Goal: Task Accomplishment & Management: Use online tool/utility

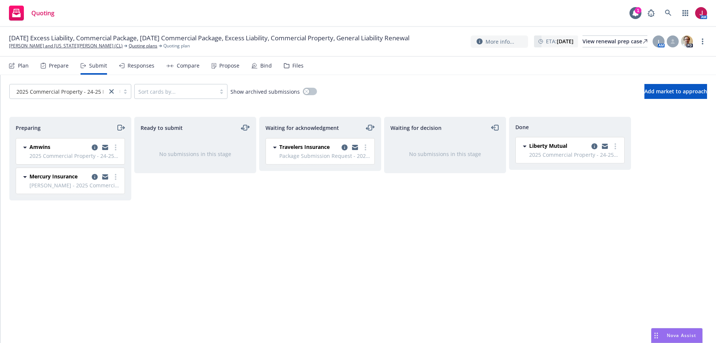
click at [122, 128] on icon "moveRight" at bounding box center [123, 128] width 4 height 0
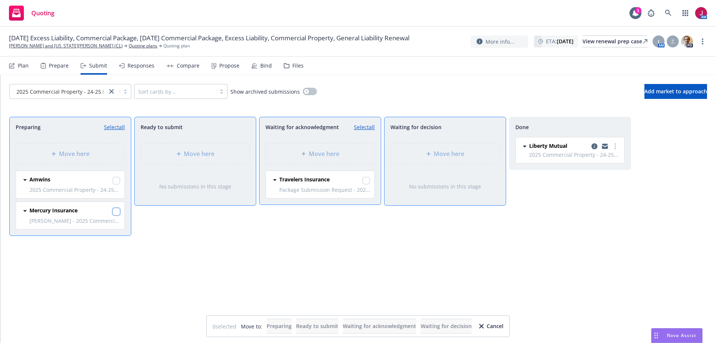
click at [118, 214] on input "checkbox" at bounding box center [116, 211] width 7 height 7
checkbox input "true"
click at [201, 162] on div "Move here" at bounding box center [195, 153] width 109 height 21
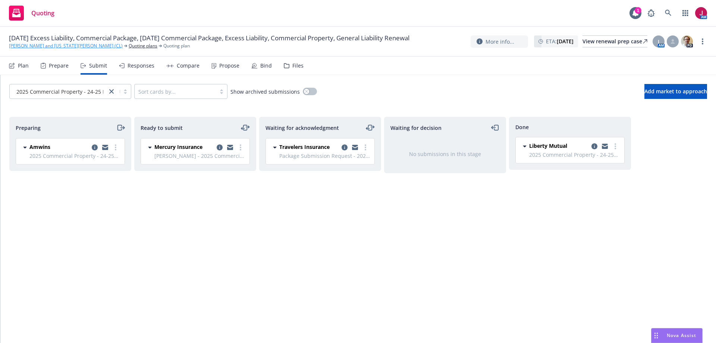
click at [36, 49] on link "Nikiforos and Georgia Valaskantjis (CL)" at bounding box center [66, 46] width 114 height 7
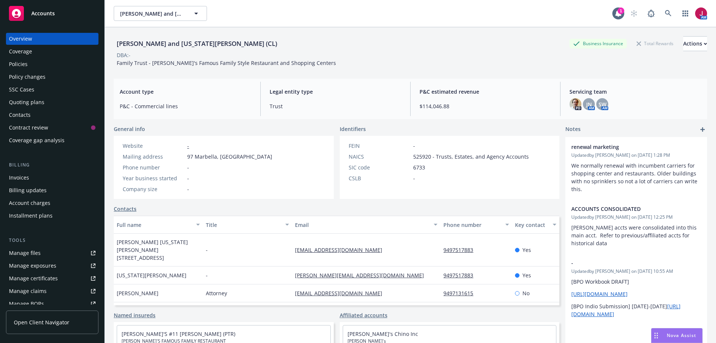
click at [38, 102] on div "Quoting plans" at bounding box center [26, 102] width 35 height 12
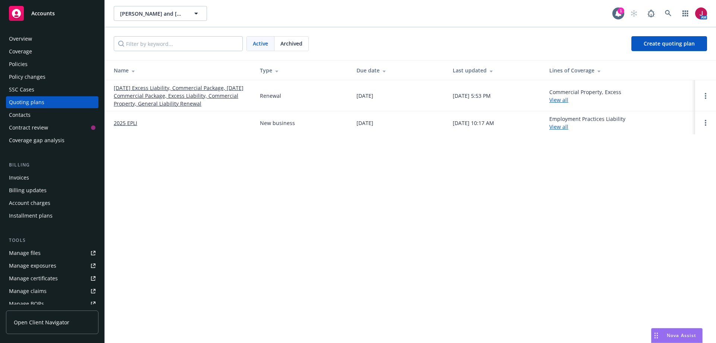
click at [52, 74] on div "Policy changes" at bounding box center [52, 77] width 87 height 12
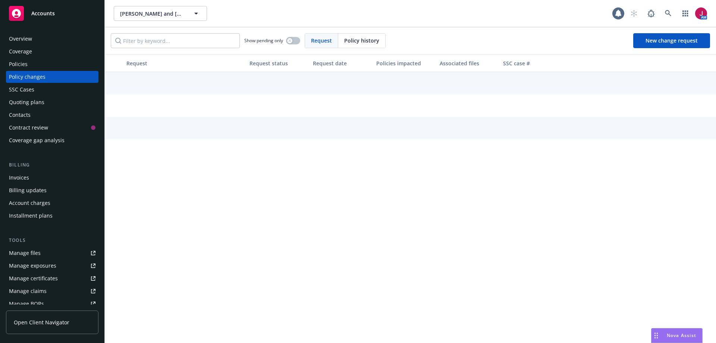
click at [53, 65] on div "Policies" at bounding box center [52, 64] width 87 height 12
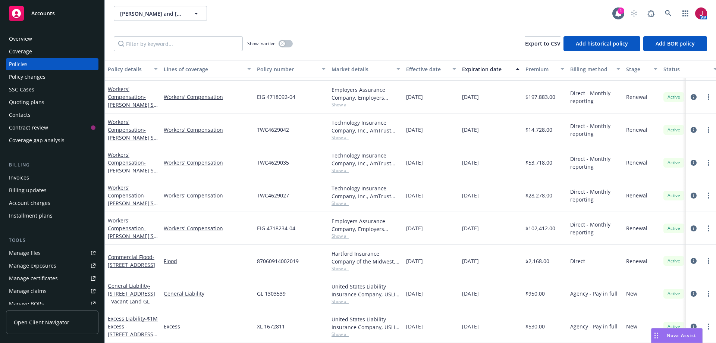
scroll to position [364, 0]
click at [708, 291] on circle "more" at bounding box center [708, 291] width 1 height 1
click at [673, 265] on link "Copy logging email" at bounding box center [669, 263] width 88 height 15
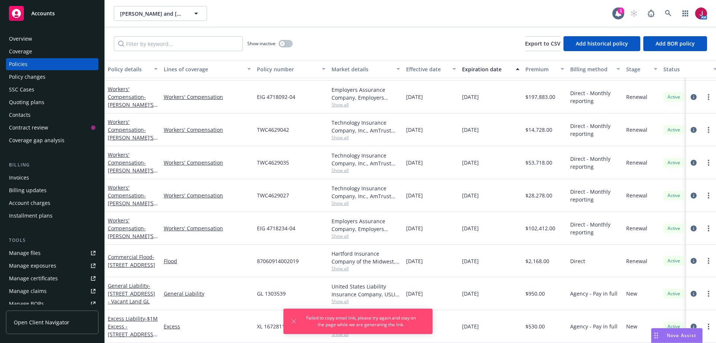
click at [704, 289] on link "more" at bounding box center [708, 293] width 9 height 9
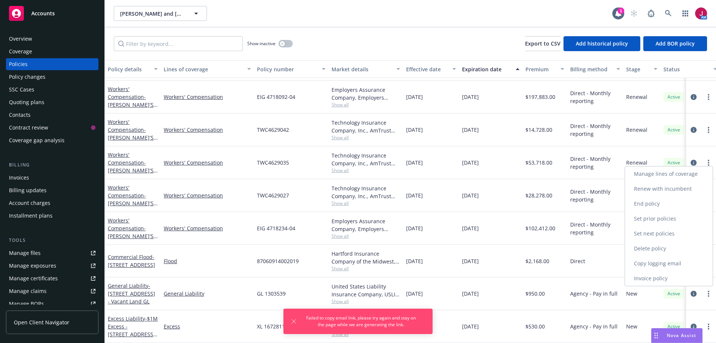
click at [673, 263] on link "Copy logging email" at bounding box center [669, 263] width 88 height 15
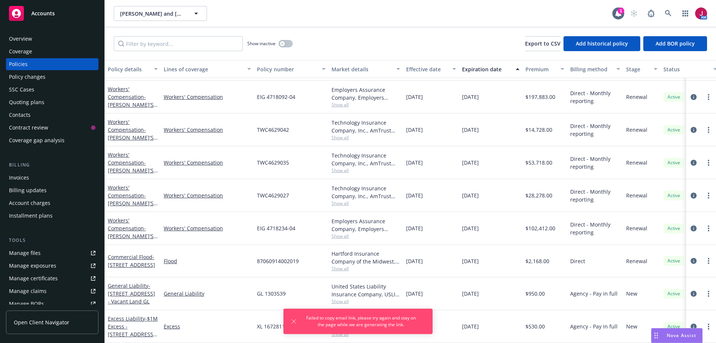
click at [30, 181] on div "Invoices" at bounding box center [52, 178] width 87 height 12
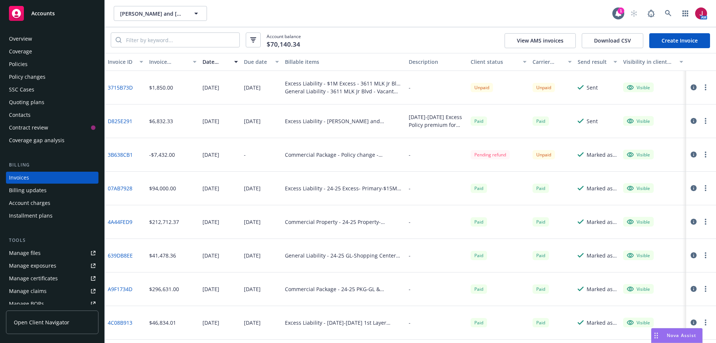
click at [691, 89] on icon "button" at bounding box center [694, 87] width 6 height 6
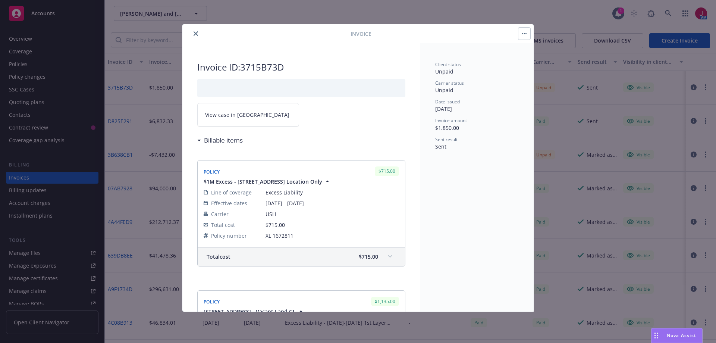
click at [255, 117] on link "View case in SSC" at bounding box center [248, 115] width 102 height 24
click at [196, 32] on icon "close" at bounding box center [196, 33] width 4 height 4
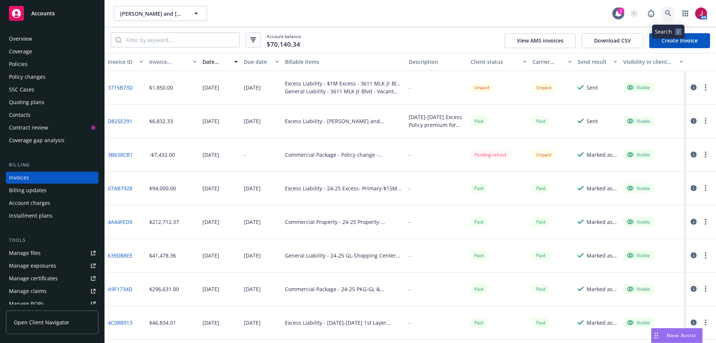
click at [668, 14] on icon at bounding box center [668, 13] width 6 height 6
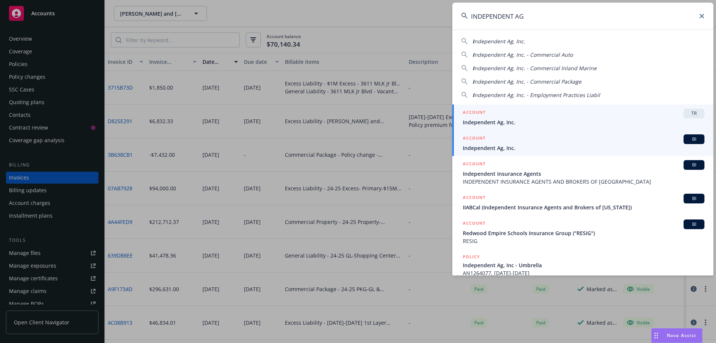
type input "INDEPENDENT AG"
click at [563, 144] on span "Independent Ag, Inc." at bounding box center [584, 148] width 242 height 8
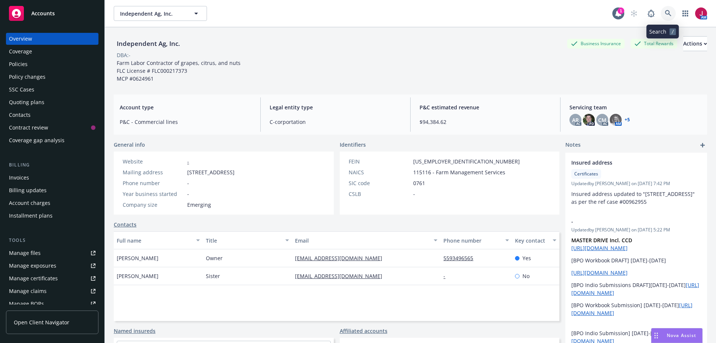
click at [662, 18] on link at bounding box center [668, 13] width 15 height 15
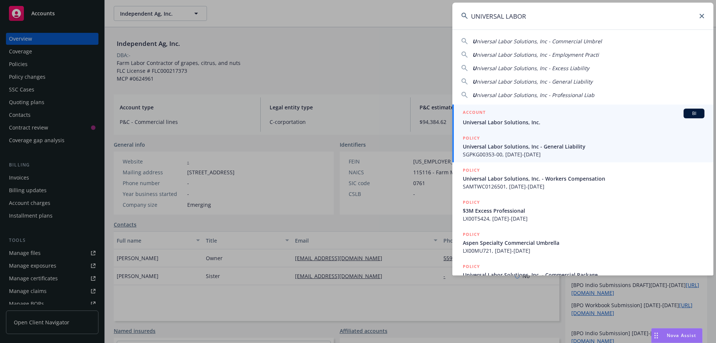
type input "UNIVERSAL LABOR"
click at [563, 122] on span "Universal Labor Solutions, Inc." at bounding box center [584, 122] width 242 height 8
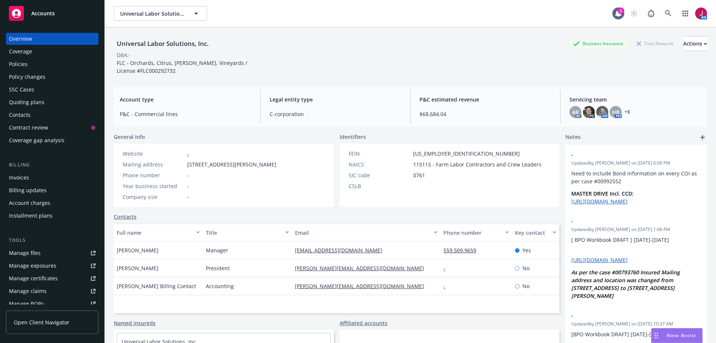
click at [29, 176] on div "Invoices" at bounding box center [52, 178] width 87 height 12
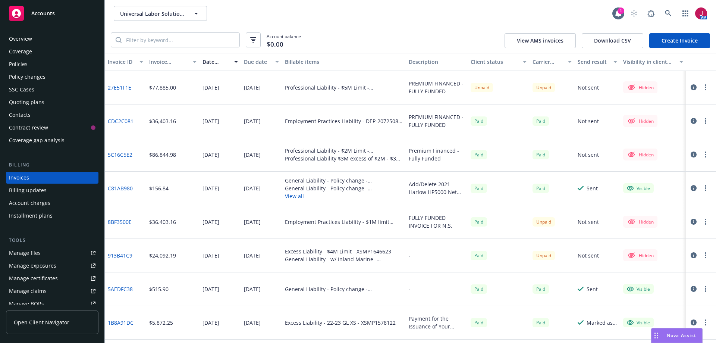
click at [691, 89] on icon "button" at bounding box center [694, 87] width 6 height 6
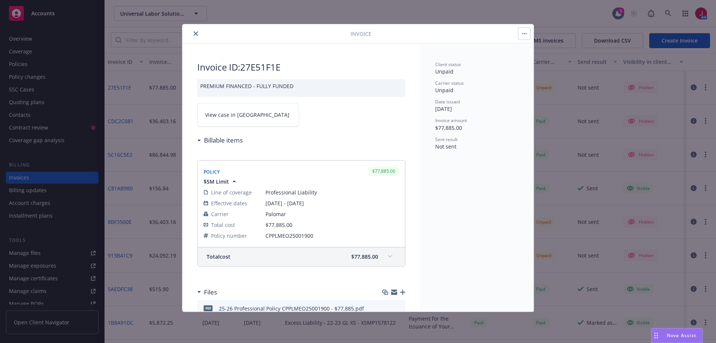
click at [237, 113] on span "View case in SSC" at bounding box center [247, 115] width 84 height 8
click at [198, 35] on button "close" at bounding box center [195, 33] width 9 height 9
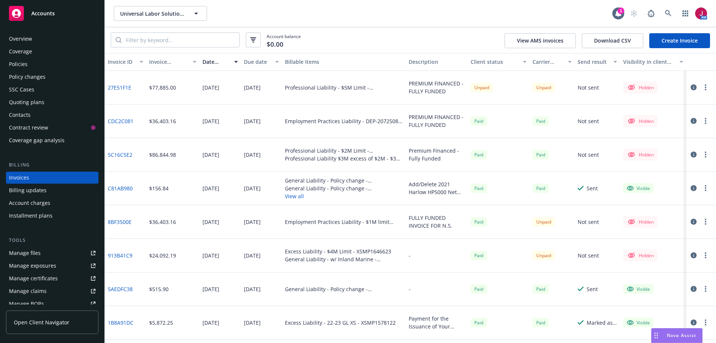
click at [24, 255] on div "Manage files" at bounding box center [25, 253] width 32 height 12
click at [40, 100] on div "Quoting plans" at bounding box center [26, 102] width 35 height 12
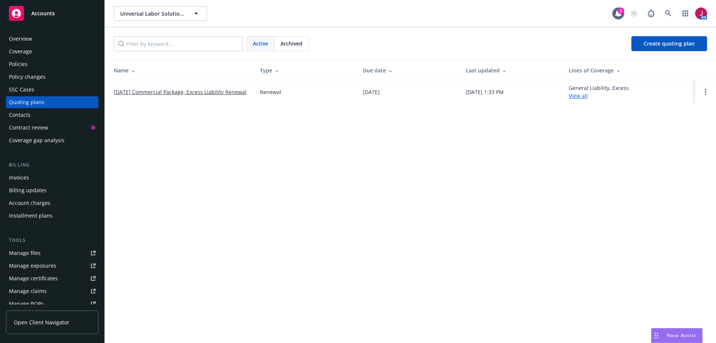
click at [208, 93] on link "08/20/25 Commercial Package, Excess Liability Renewal" at bounding box center [180, 92] width 133 height 8
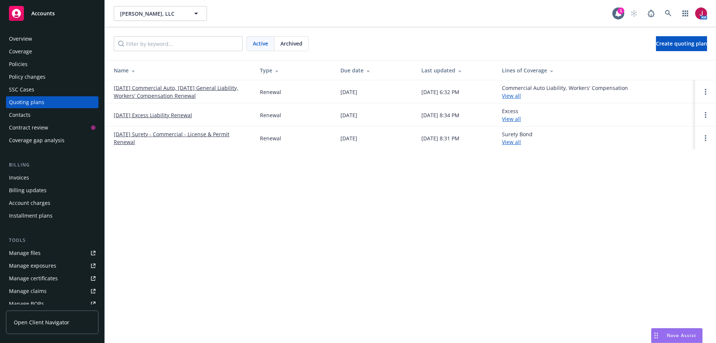
click at [155, 115] on link "[DATE] Excess Liability Renewal" at bounding box center [153, 115] width 78 height 8
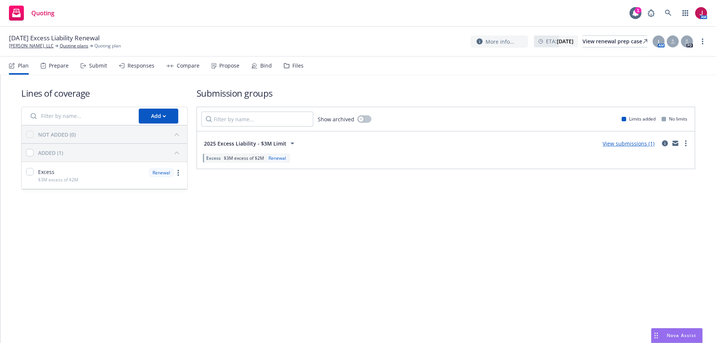
click at [91, 65] on div "Submit" at bounding box center [98, 66] width 18 height 6
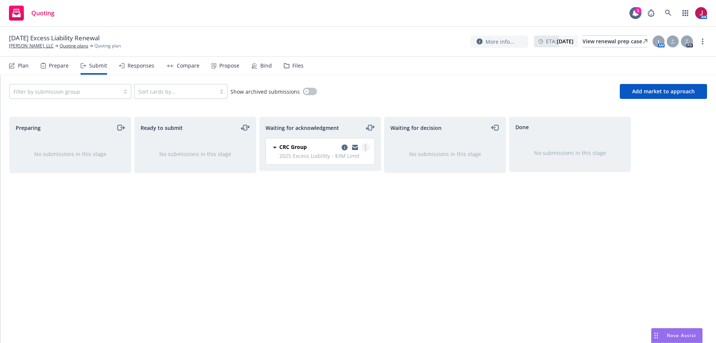
click at [366, 148] on circle "more" at bounding box center [365, 147] width 1 height 1
drag, startPoint x: 354, startPoint y: 208, endPoint x: 309, endPoint y: 195, distance: 47.1
click at [354, 208] on span "Add accepted decision" at bounding box center [332, 207] width 75 height 7
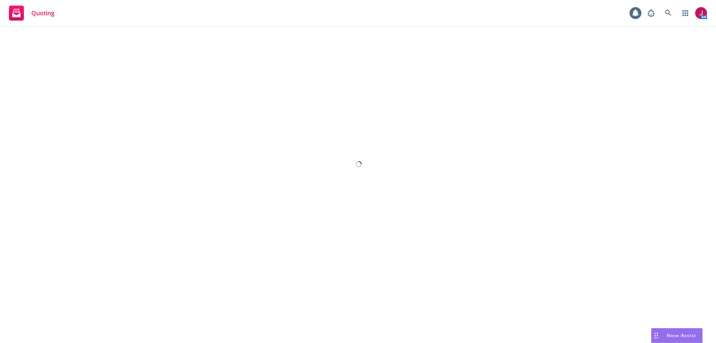
select select "12"
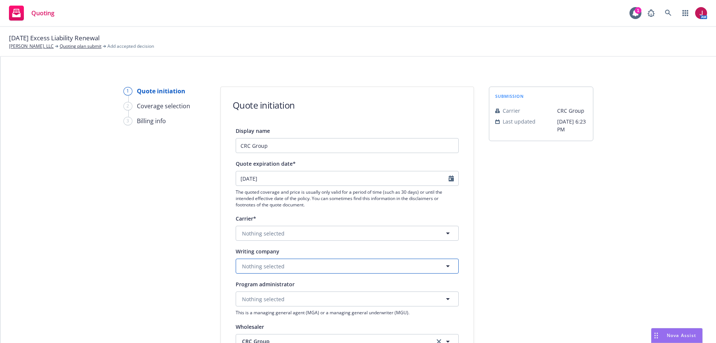
click at [366, 267] on button "Nothing selected" at bounding box center [347, 266] width 223 height 15
type input "evanston"
click at [335, 241] on div "Evanston Insurance Company Domestic - 35378" at bounding box center [347, 241] width 213 height 19
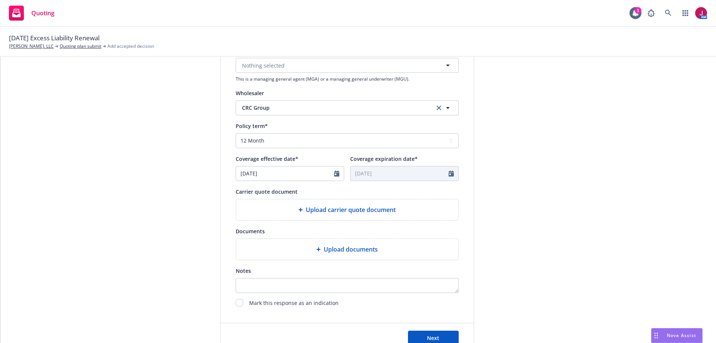
scroll to position [236, 0]
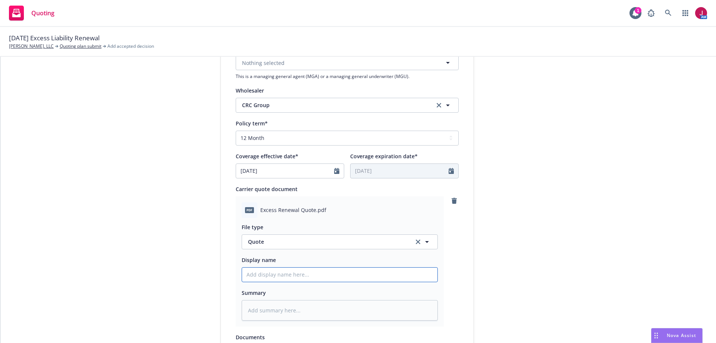
click at [317, 271] on input "Display name" at bounding box center [340, 275] width 196 height 14
type textarea "x"
type input "2"
type textarea "x"
type input "25"
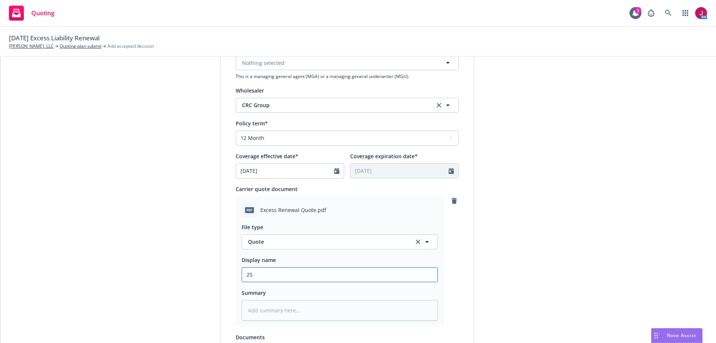
type textarea "x"
type input "25-"
type textarea "x"
type input "25-2"
type textarea "x"
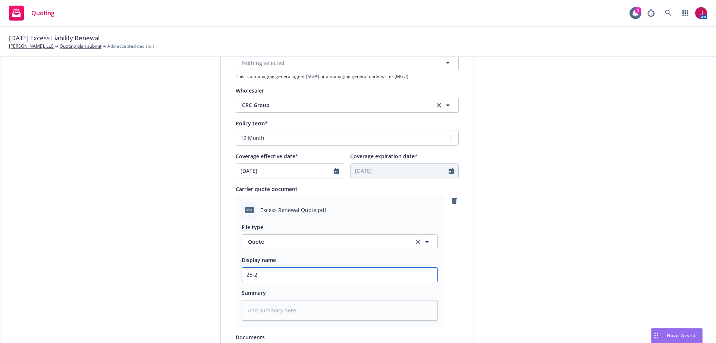
type input "25-26"
type textarea "x"
type input "25-26"
type textarea "x"
type input "25-26 E"
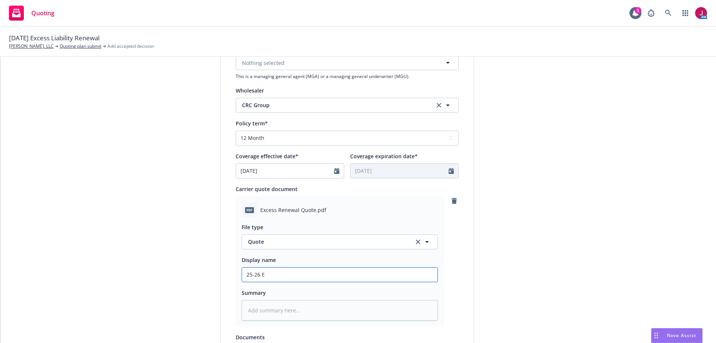
type textarea "x"
type input "25-26 Ex"
type textarea "x"
type input "25-26 Exc"
type textarea "x"
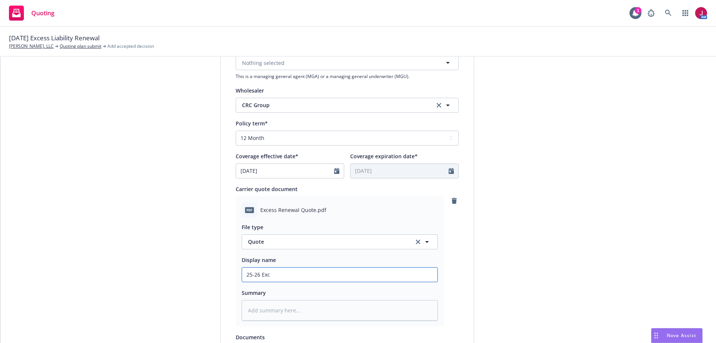
type input "25-26 Exce"
type textarea "x"
type input "25-26 Exces"
type textarea "x"
type input "25-26 Excess"
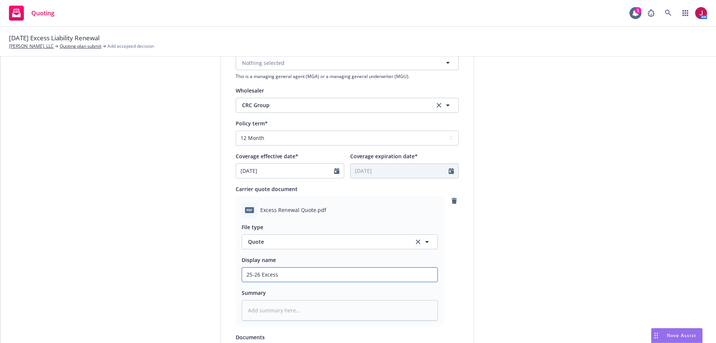
type textarea "x"
type input "25-26 Excess"
click at [280, 268] on input "25-26 Excess" at bounding box center [340, 275] width 196 height 14
type textarea "x"
type input "25-26 Excess $"
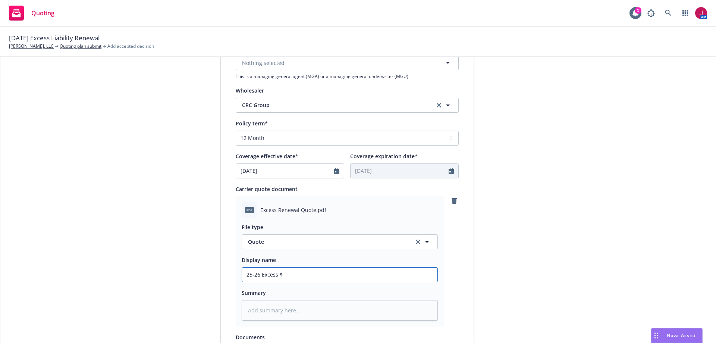
type textarea "x"
type input "25-26 Excess $3"
type textarea "x"
type input "25-26 Excess $3M"
type textarea "x"
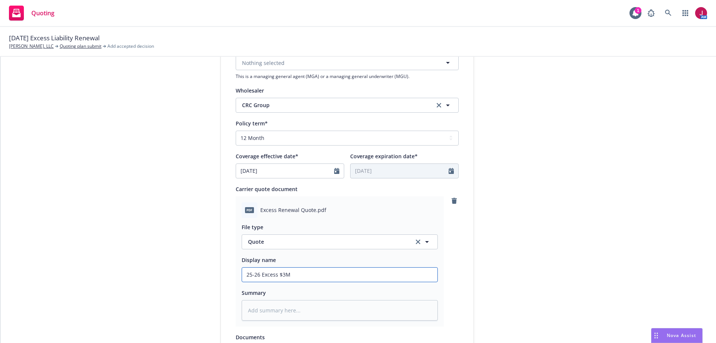
type input "25-26 Excess $3M"
type textarea "x"
type input "25-26 Excess $3M L"
type textarea "x"
type input "25-26 Excess $3M Li"
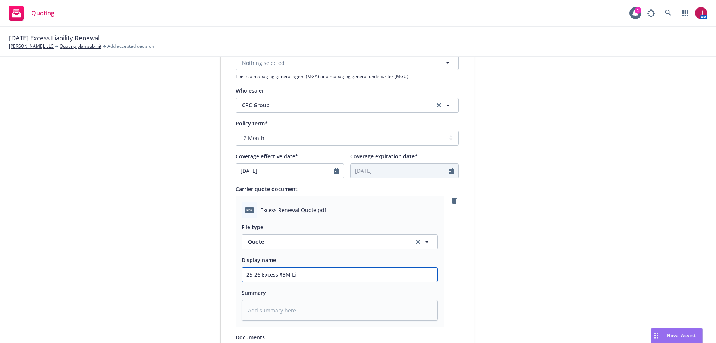
type textarea "x"
type input "25-26 Excess $3M Lim"
type textarea "x"
type input "25-26 Excess $3M Limi"
type textarea "x"
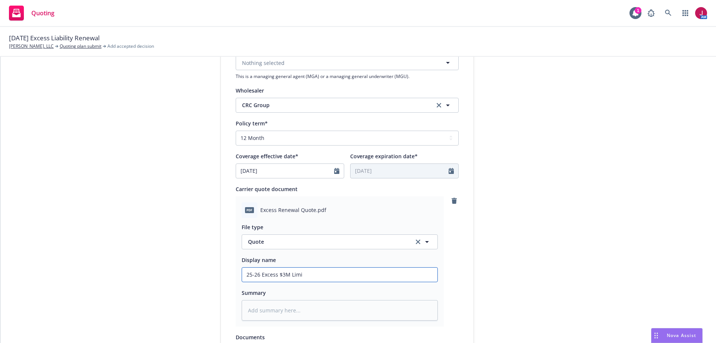
type input "25-26 Excess $3M Limit"
type textarea "x"
type input "25-26 Excess $3M Limit"
type textarea "x"
type input "25-26 Excess $3M Limit -"
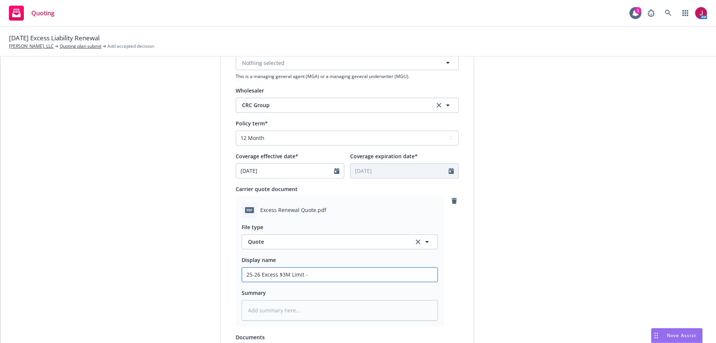
type textarea "x"
type input "25-26 Excess $3M Limit -"
type textarea "x"
type input "25-26 Excess $3M Limit - C"
type textarea "x"
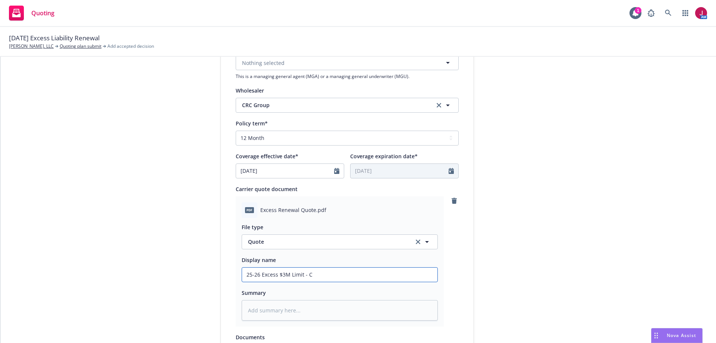
type input "25-26 Excess $3M Limit - CR"
type textarea "x"
type input "25-26 Excess $3M Limit - CRC"
type textarea "x"
type input "25-26 Excess $3M Limit - CRC/"
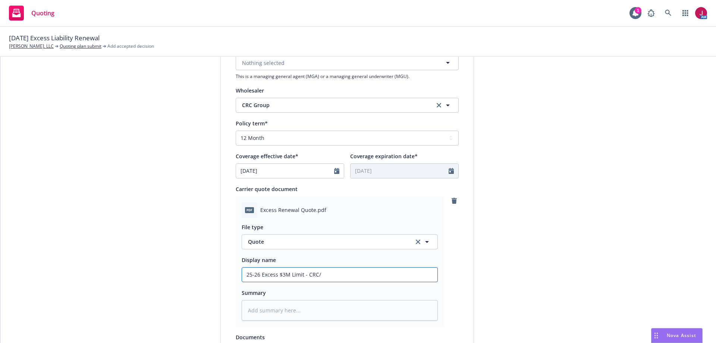
type textarea "x"
type input "25-26 Excess $3M Limit - CRC/E"
type textarea "x"
type input "25-26 Excess $3M Limit - CRC/Ev"
type textarea "x"
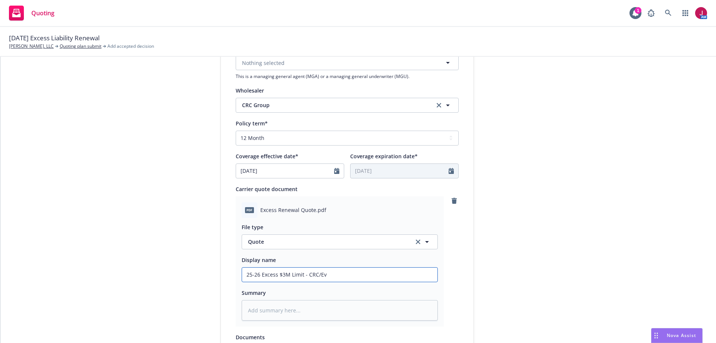
type input "25-26 Excess $3M Limit - CRC/Eva"
type textarea "x"
type input "25-26 Excess $3M Limit - CRC/Evan"
type textarea "x"
type input "25-26 Excess $3M Limit - CRC/Evans"
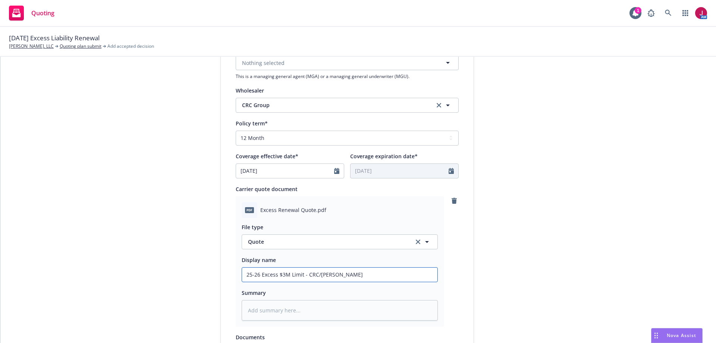
type textarea "x"
type input "25-26 Excess $3M Limit - CRC/Evanst"
type textarea "x"
type input "25-26 Excess $3M Limit - CRC/Evanston"
type textarea "x"
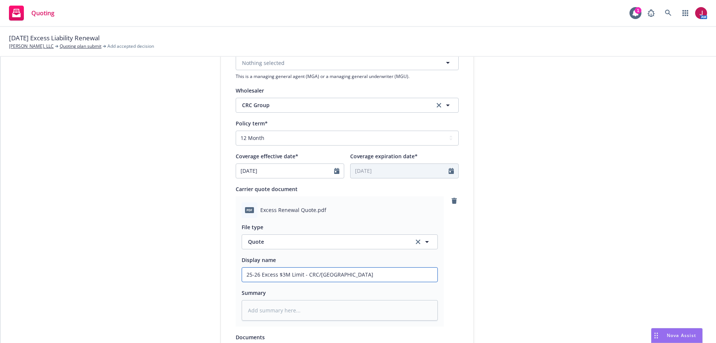
type input "25-26 Excess $3M Limit - CRC/Evanston"
click at [351, 280] on input "25-26 Excess $3M Limit - CRC/Evanston" at bounding box center [340, 275] width 196 height 14
type textarea "x"
type input "25-26 Excess $3M Limit - CRC/Evanston"
type textarea "x"
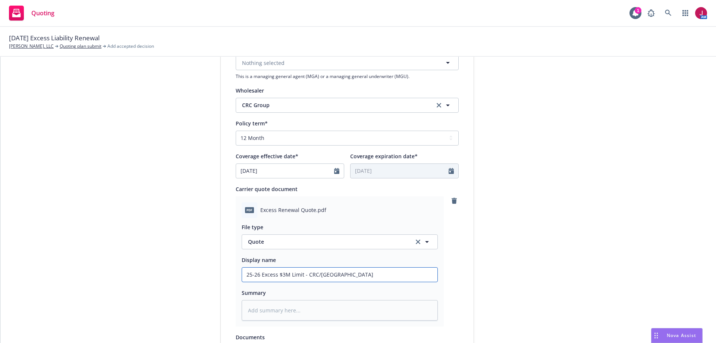
type input "25-26 Excess $3M Limit - CRC/Evanston $"
type textarea "x"
type input "25-26 Excess $3M Limit - CRC/Evanston $3"
type textarea "x"
type input "25-26 Excess $3M Limit - CRC/Evanston $3,"
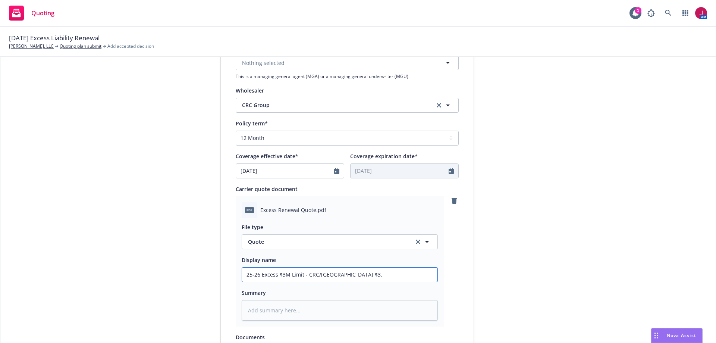
type textarea "x"
type input "25-26 Excess $3M Limit - CRC/Evanston $3,7"
type textarea "x"
type input "25-26 Excess $3M Limit - CRC/Evanston $3,76"
type textarea "x"
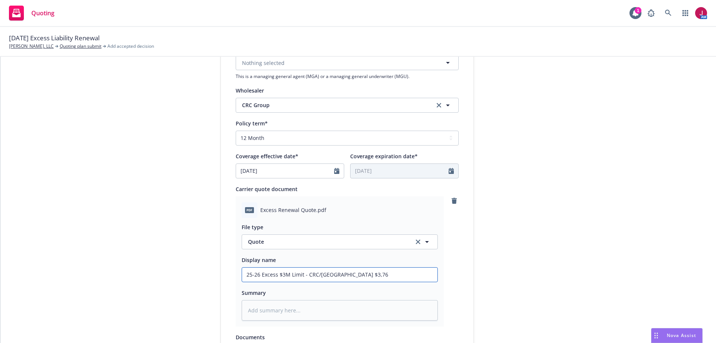
type input "25-26 Excess $3M Limit - CRC/Evanston $3,766"
type textarea "x"
type input "25-26 Excess $3M Limit - CRC/Evanston $3,766."
type textarea "x"
type input "25-26 Excess $3M Limit - CRC/Evanston $3,766.0"
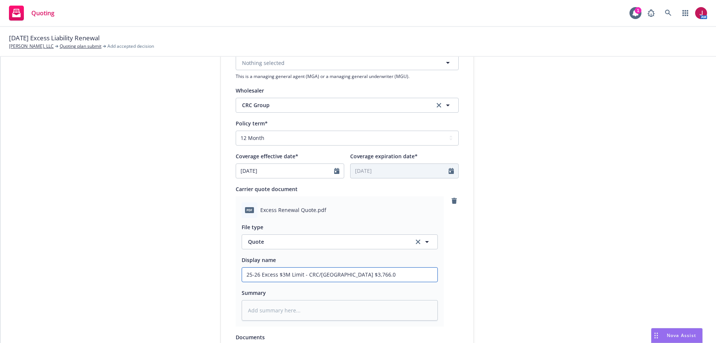
type textarea "x"
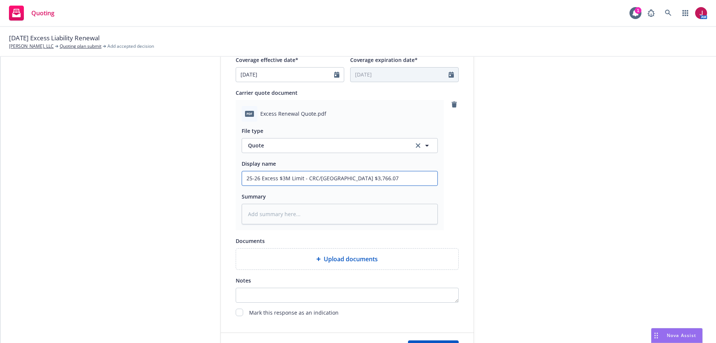
scroll to position [373, 0]
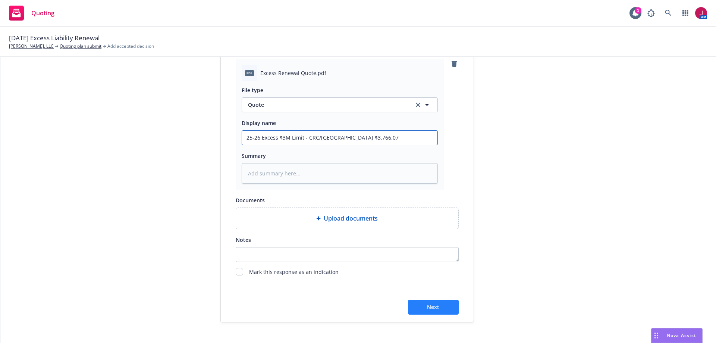
type input "25-26 Excess $3M Limit - CRC/Evanston $3,766.07"
click at [446, 306] on button "Next" at bounding box center [433, 307] width 51 height 15
type textarea "x"
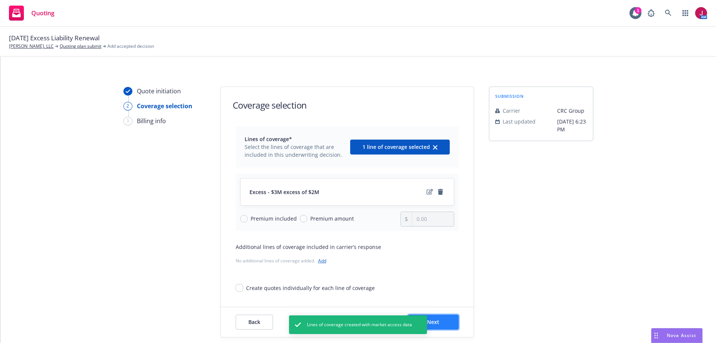
click at [455, 322] on button "Next" at bounding box center [433, 322] width 51 height 15
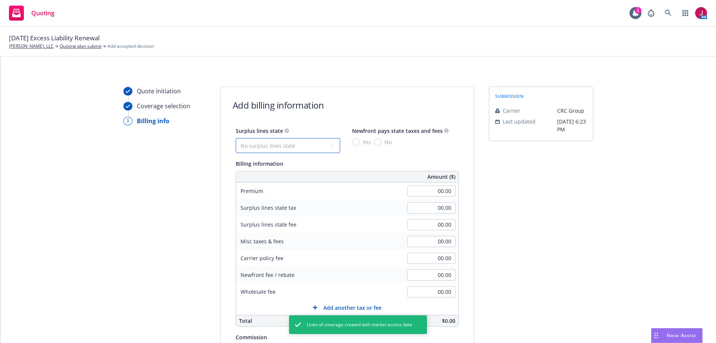
click at [289, 146] on select "No surplus lines state Alaska Alabama Arkansas Arizona California Colorado Conn…" at bounding box center [288, 145] width 104 height 15
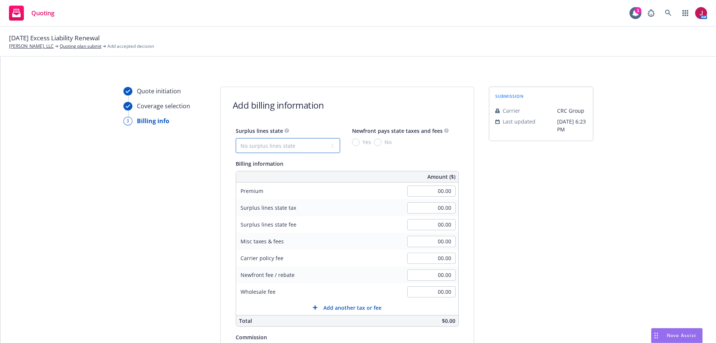
select select "CA"
click at [236, 138] on select "No surplus lines state Alaska Alabama Arkansas Arizona California Colorado Conn…" at bounding box center [288, 145] width 104 height 15
click at [374, 144] on input "No" at bounding box center [377, 141] width 7 height 7
radio input "true"
click at [434, 193] on input "00.00" at bounding box center [431, 190] width 49 height 11
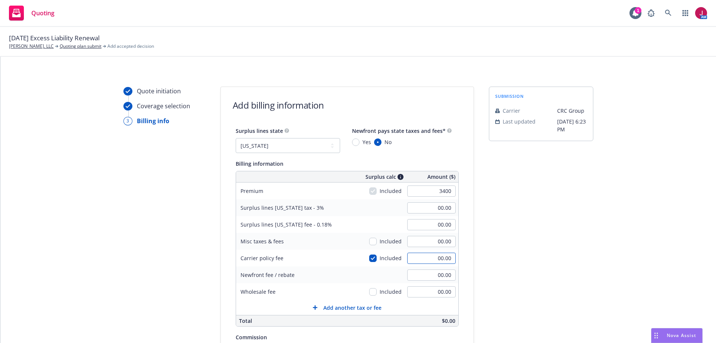
type input "3,400.00"
type input "102.00"
type input "6.12"
click at [426, 258] on input "00.00" at bounding box center [431, 258] width 49 height 11
type input "250"
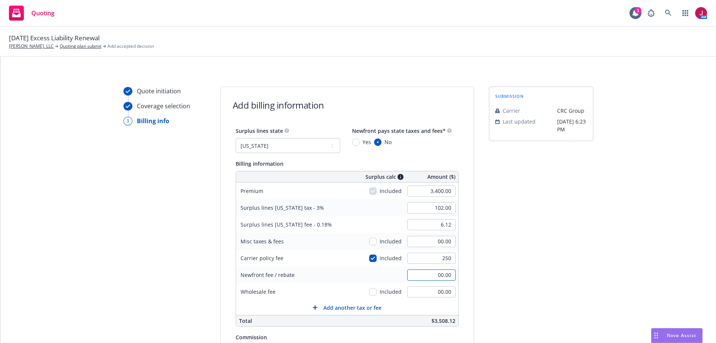
type input "109.50"
type input "6.57"
type input "250.00"
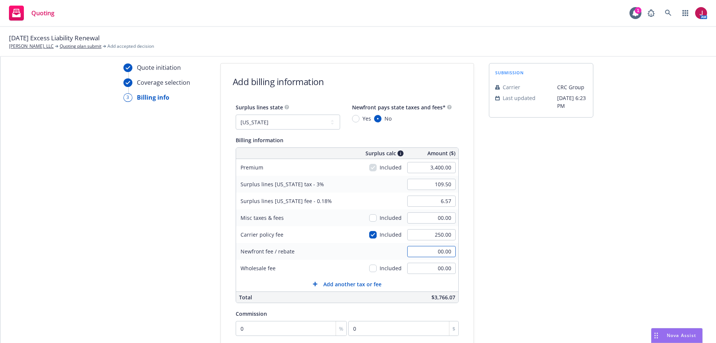
scroll to position [112, 0]
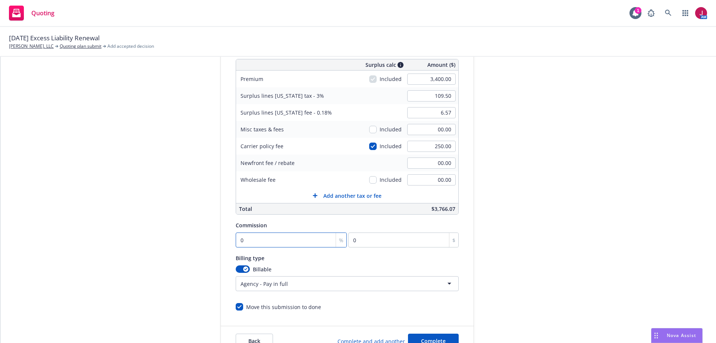
click at [245, 245] on input "0" at bounding box center [292, 239] width 112 height 15
type input "1"
type input "34"
type input "10"
type input "340"
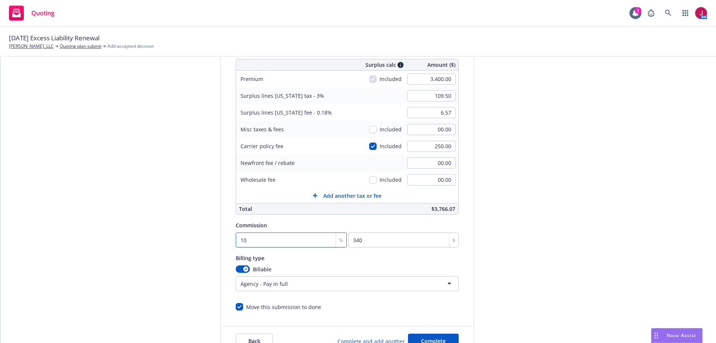
type input "10"
click at [445, 338] on button "Complete" at bounding box center [433, 341] width 51 height 15
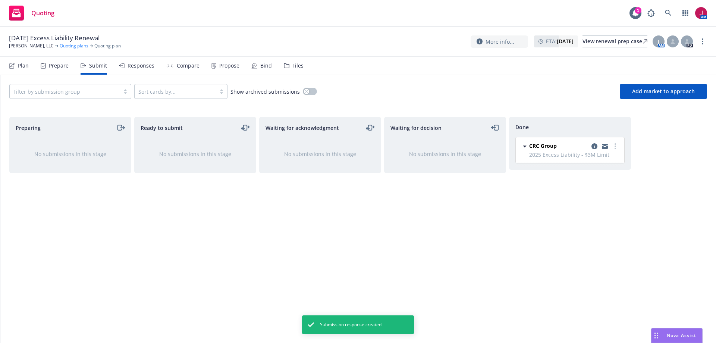
click at [65, 46] on link "Quoting plans" at bounding box center [74, 46] width 29 height 7
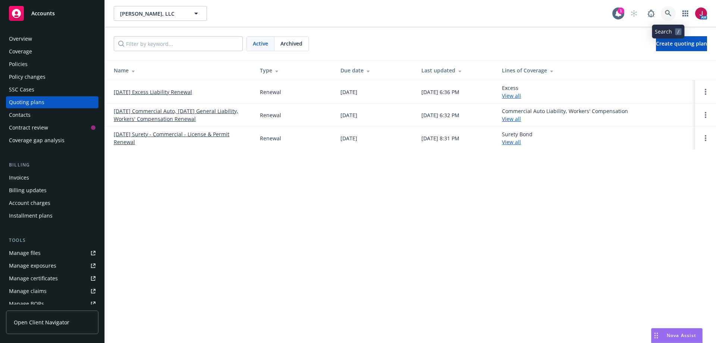
click at [666, 14] on icon at bounding box center [668, 13] width 6 height 6
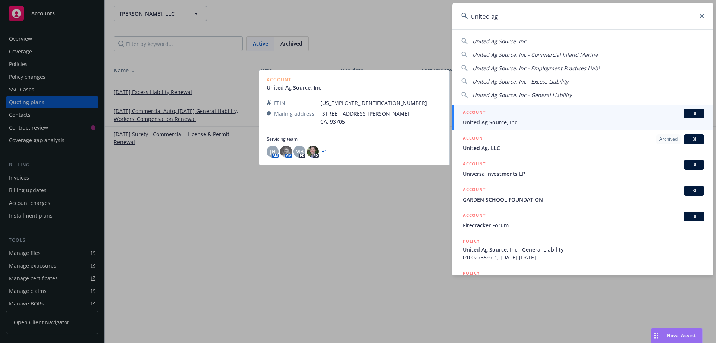
type input "united ag"
click at [554, 115] on div "ACCOUNT BI" at bounding box center [584, 114] width 242 height 10
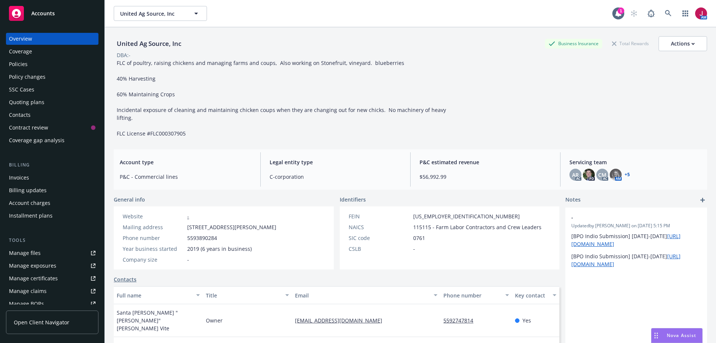
click at [63, 76] on div "Policy changes" at bounding box center [52, 77] width 87 height 12
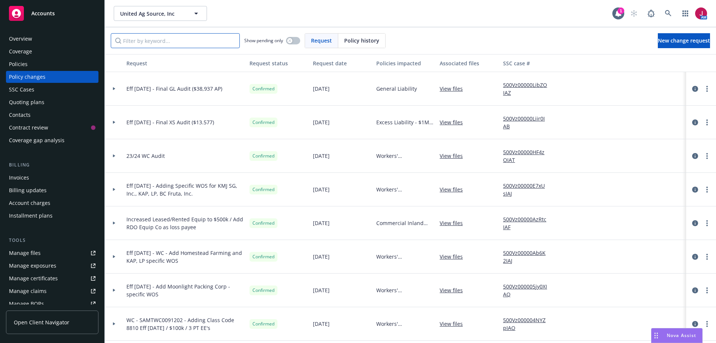
click at [146, 40] on input "Filter by keyword..." at bounding box center [175, 40] width 129 height 15
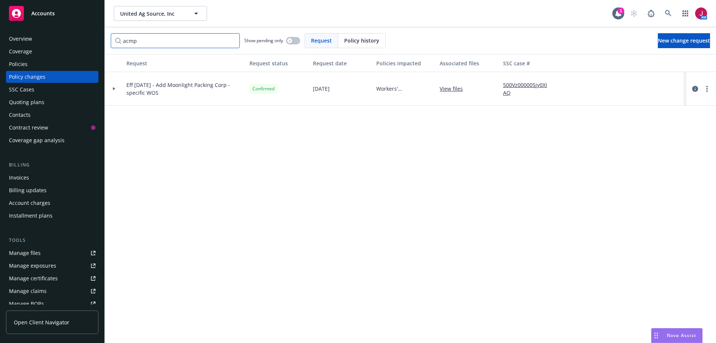
type input "acmpc"
click at [232, 40] on input "acmpc" at bounding box center [175, 40] width 129 height 15
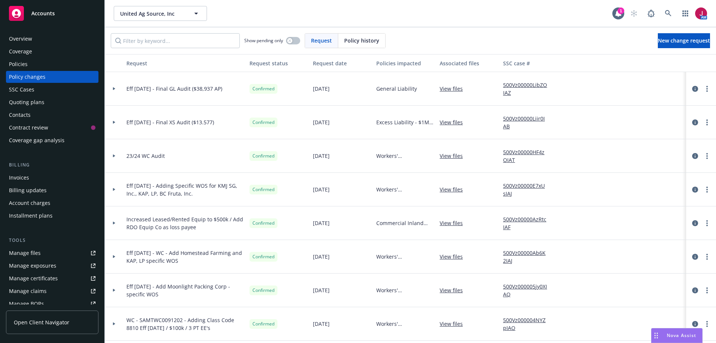
click at [373, 41] on span "Policy history" at bounding box center [361, 41] width 35 height 8
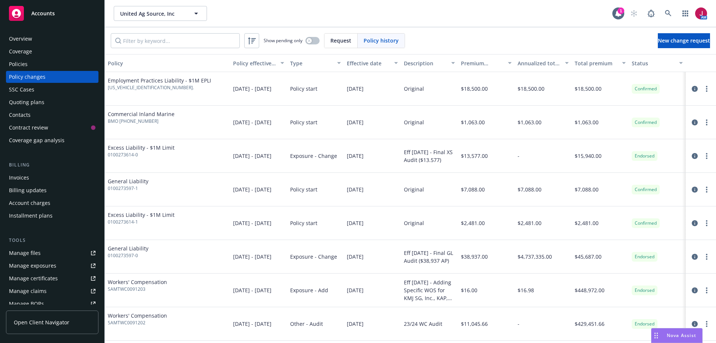
click at [350, 41] on span "Request" at bounding box center [341, 41] width 21 height 8
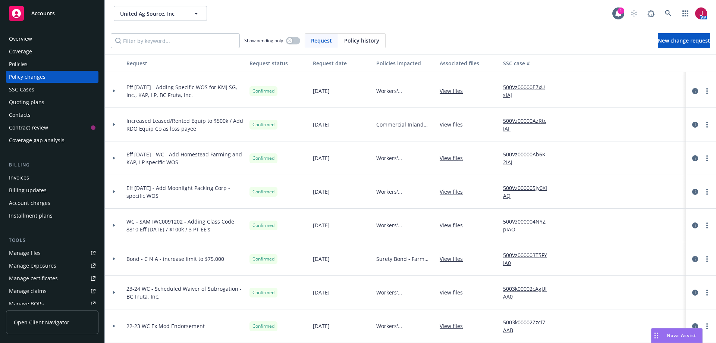
scroll to position [104, 0]
click at [45, 66] on div "Policies" at bounding box center [52, 64] width 87 height 12
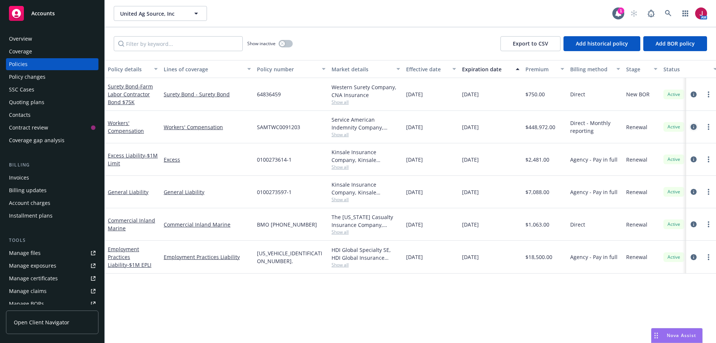
click at [695, 126] on icon "circleInformation" at bounding box center [694, 127] width 6 height 6
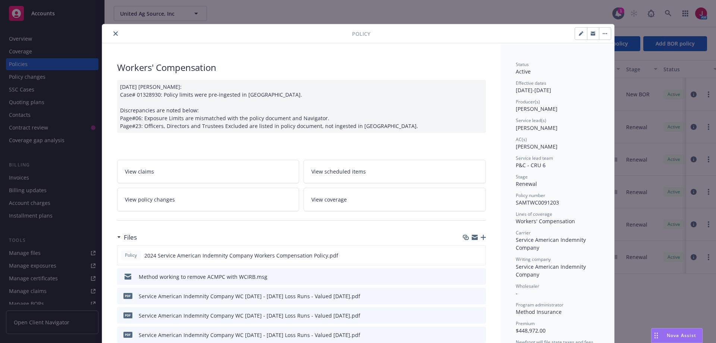
click at [483, 238] on icon "button" at bounding box center [483, 237] width 5 height 5
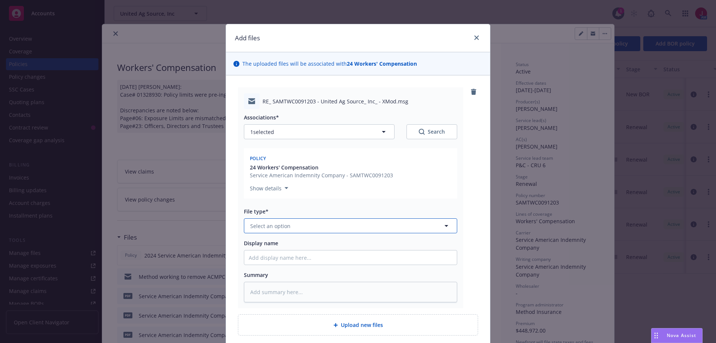
click at [307, 223] on button "Select an option" at bounding box center [350, 225] width 213 height 15
type input "email"
click at [315, 243] on div "Email" at bounding box center [351, 246] width 204 height 11
click at [299, 262] on input "Display name" at bounding box center [350, 257] width 213 height 14
type textarea "x"
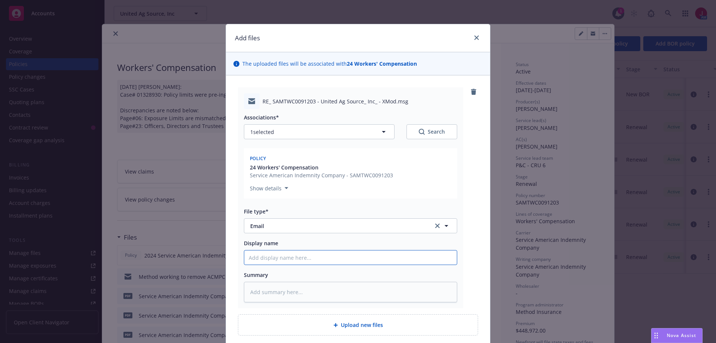
type input "M"
type textarea "x"
type input "Me"
type textarea "x"
type input "Met"
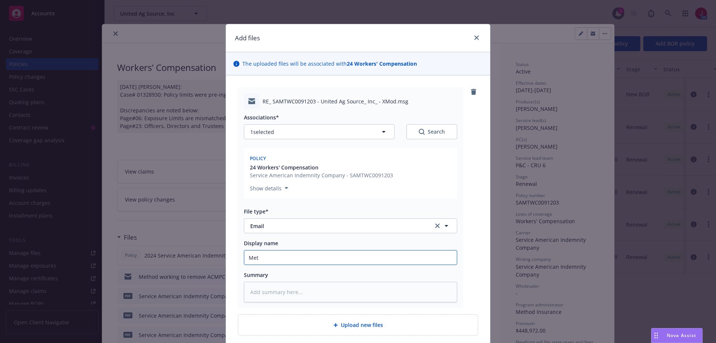
type textarea "x"
type input "Metho"
type textarea "x"
type input "Method"
type textarea "x"
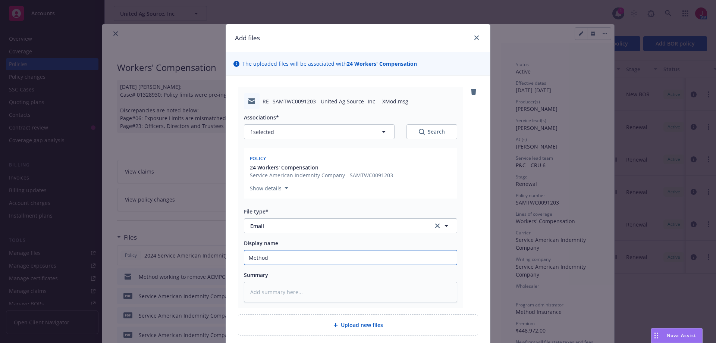
type input "Method"
type textarea "x"
type input "Method u"
type textarea "x"
type input "Method up"
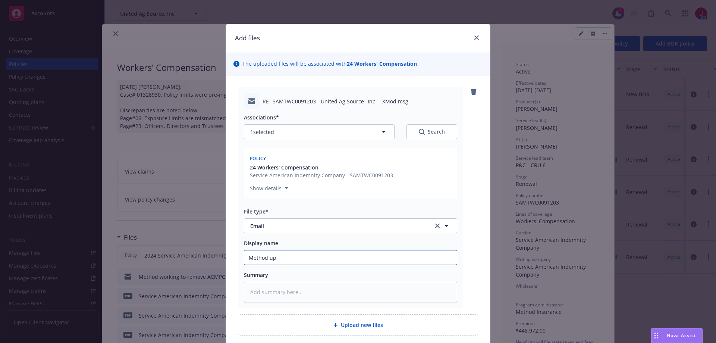
type textarea "x"
type input "Method upd"
type textarea "x"
type input "Method upda"
type textarea "x"
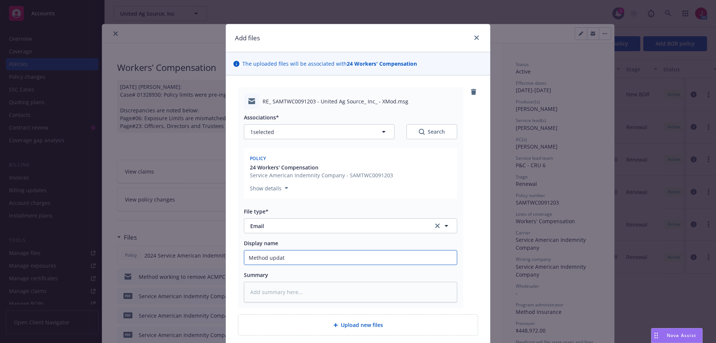
type input "Method update"
type textarea "x"
type input "Method update"
type textarea "x"
type input "Method update o"
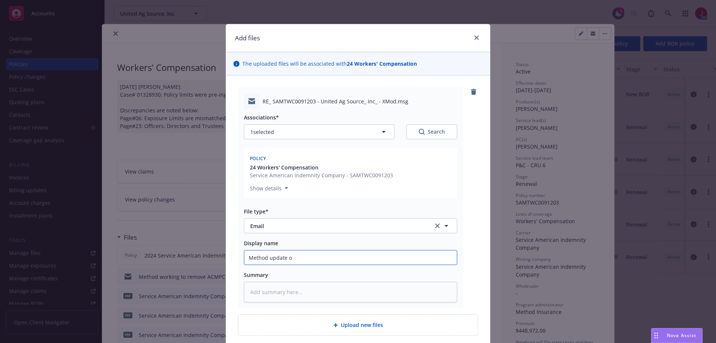
type textarea "x"
type input "Method update on"
type textarea "x"
type input "Method update on r"
type textarea "x"
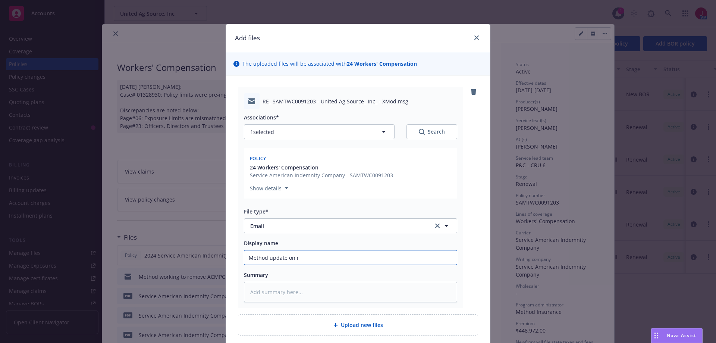
type input "Method update on re"
type textarea "x"
type input "Method update on rem"
type textarea "x"
type input "Method update on remo"
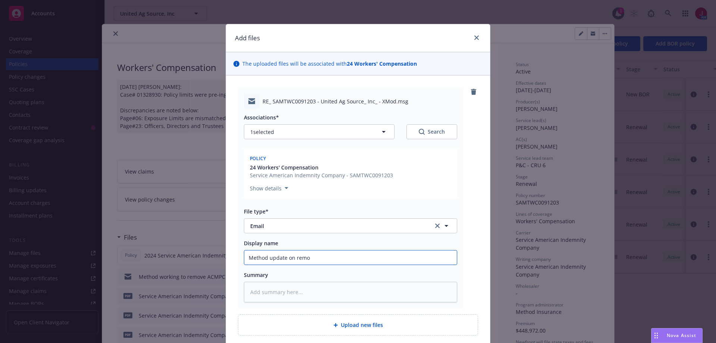
type textarea "x"
type input "Method update on remov"
type textarea "x"
type input "Method update on removin"
type textarea "x"
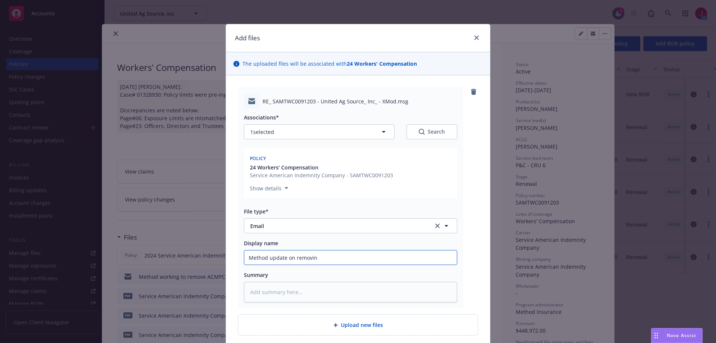
type input "Method update on removing"
type textarea "x"
type input "Method update on removing"
type textarea "x"
type input "Method update on removing A"
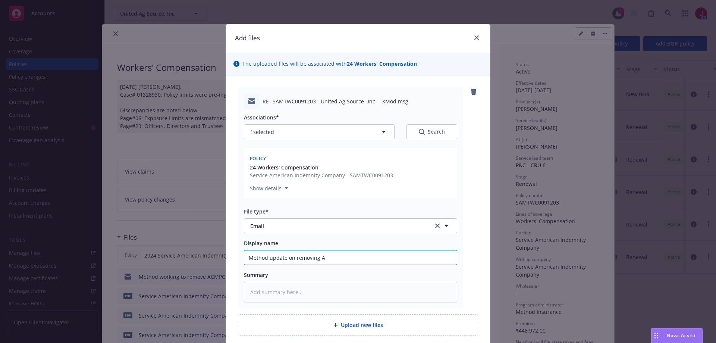
type textarea "x"
type input "Method update on removing AC"
type textarea "x"
type input "Method update on removing ACM"
type textarea "x"
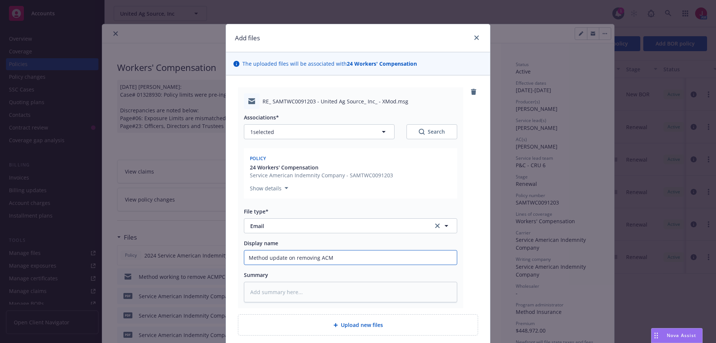
type input "Method update on removing ACMP"
type textarea "x"
type input "Method update on removing ACMPC"
type textarea "x"
type input "Method update on removing ACMPC"
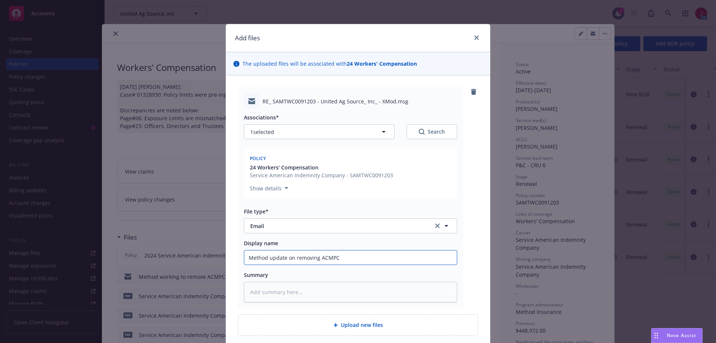
type textarea "x"
type input "Method update on removing ACMPC f"
type textarea "x"
type input "Method update on removing ACMPC fr"
type textarea "x"
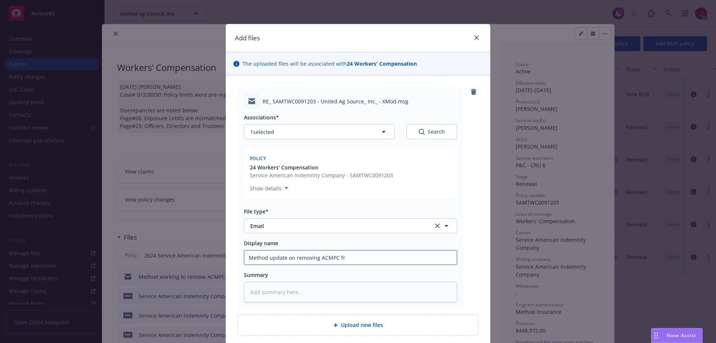
type input "Method update on removing ACMPC fro"
type textarea "x"
type input "Method update on removing ACMPC from"
type textarea "x"
type input "Method update on removing ACMPC from D"
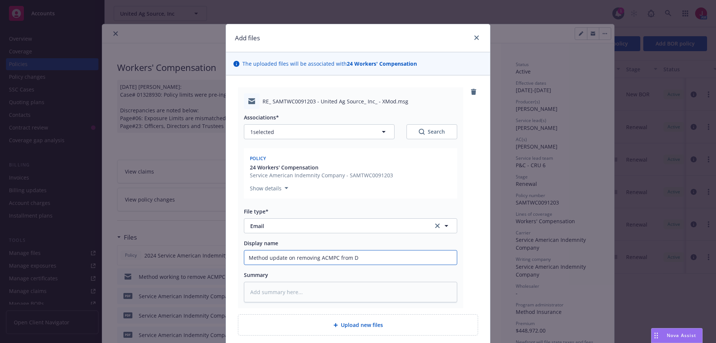
type textarea "x"
type input "Method update on removing ACMPC from Di"
type textarea "x"
type input "Method update on removing ACMPC from Dir"
type textarea "x"
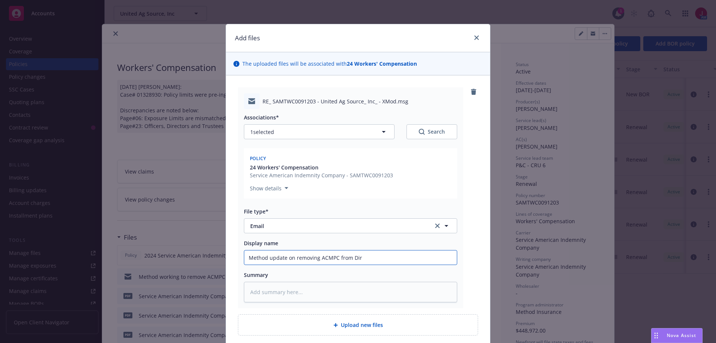
type input "Method update on removing ACMPC from Dire"
type textarea "x"
type input "Method update on removing ACMPC from Direc"
type textarea "x"
type input "Method update on removing ACMPC from Direco"
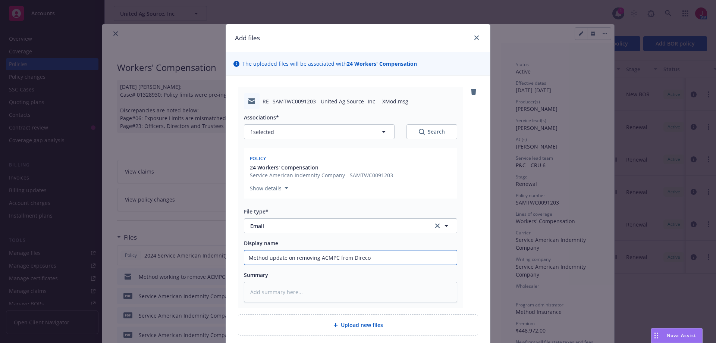
type textarea "x"
type input "Method update on removing ACMPC from Direc"
type textarea "x"
type input "Method update on removing ACMPC from Direct"
type textarea "x"
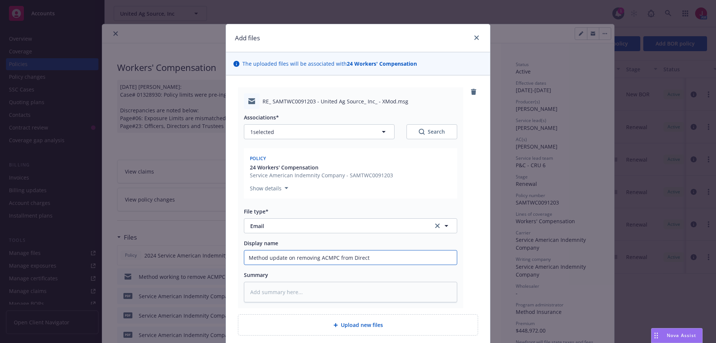
type input "Method update on removing ACMPC from Directo"
type textarea "x"
type input "Method update on removing ACMPC from Director"
type textarea "x"
type input "Method update on removing ACMPC from Director"
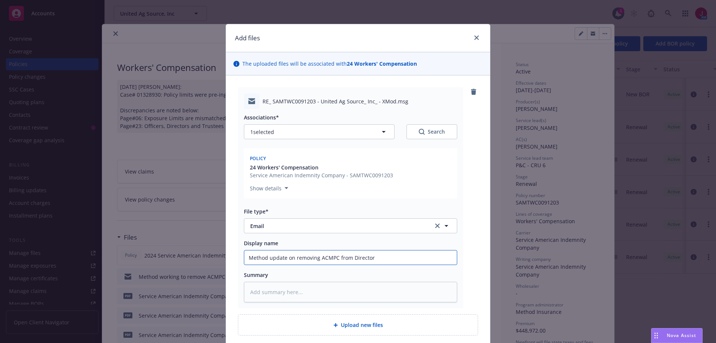
type textarea "x"
type input "Method update on removing ACMPC from Director o"
type textarea "x"
type input "Method update on removing ACMPC from Director of"
type textarea "x"
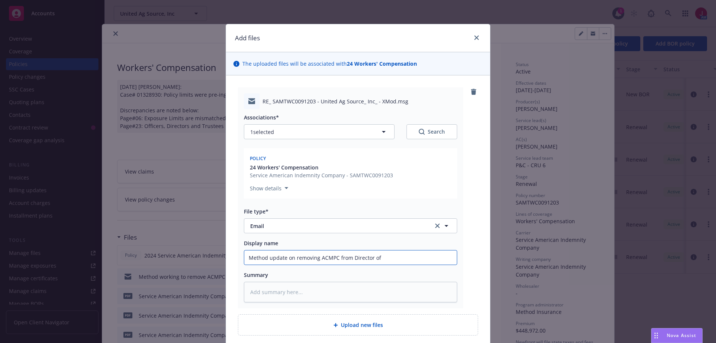
type input "Method update on removing ACMPC from Director of"
type textarea "x"
type input "Method update on removing ACMPC from Director of U"
type textarea "x"
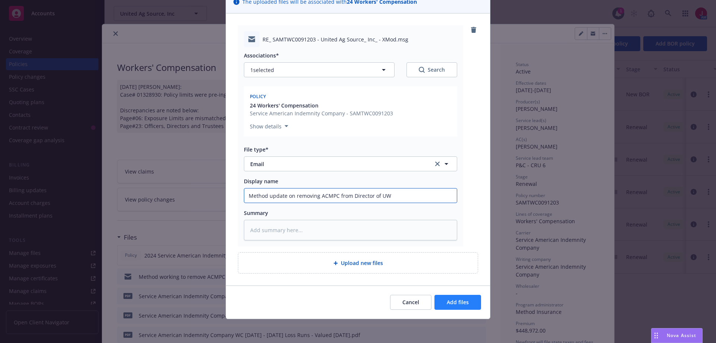
type input "Method update on removing ACMPC from Director of UW"
click at [453, 301] on span "Add files" at bounding box center [458, 301] width 22 height 7
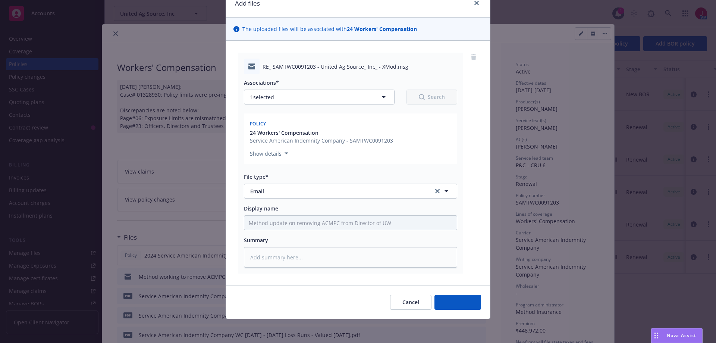
scroll to position [35, 0]
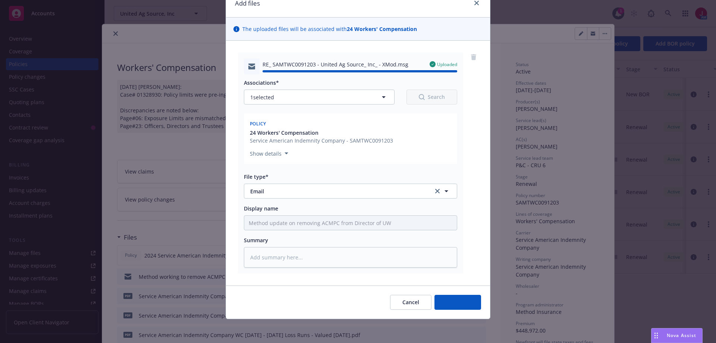
type textarea "x"
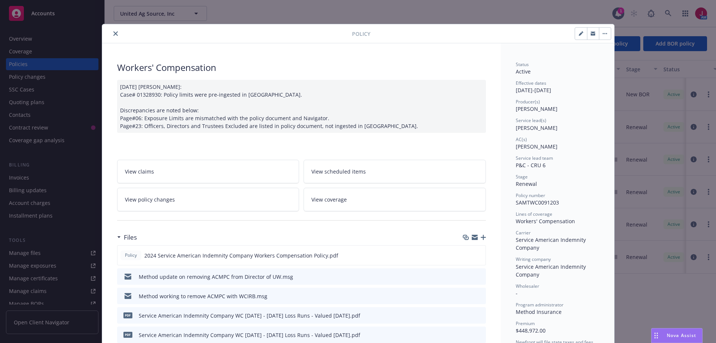
drag, startPoint x: 113, startPoint y: 34, endPoint x: 119, endPoint y: 33, distance: 6.1
click at [113, 34] on icon "close" at bounding box center [115, 33] width 4 height 4
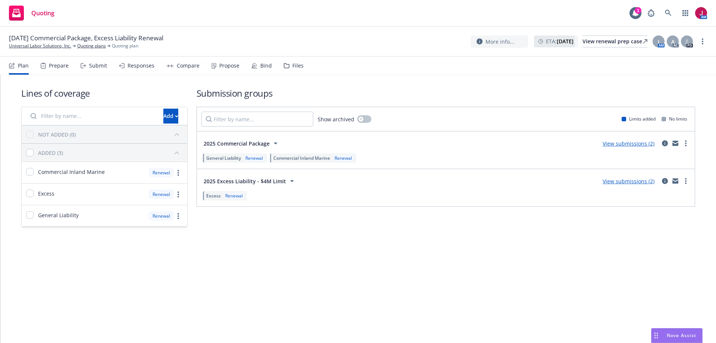
click at [225, 66] on div "Propose" at bounding box center [229, 66] width 20 height 6
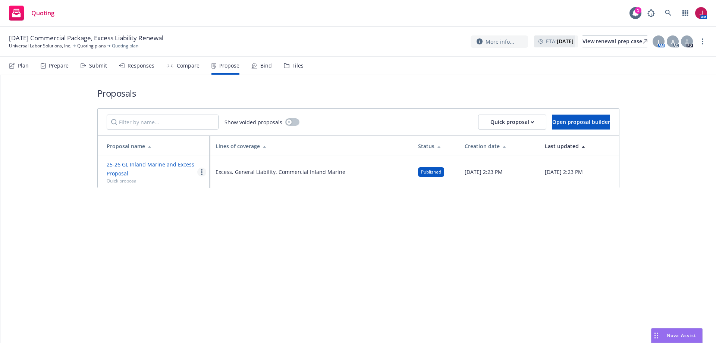
click at [201, 174] on circle "more" at bounding box center [201, 173] width 1 height 1
click at [230, 225] on link "Log client response" at bounding box center [231, 220] width 66 height 15
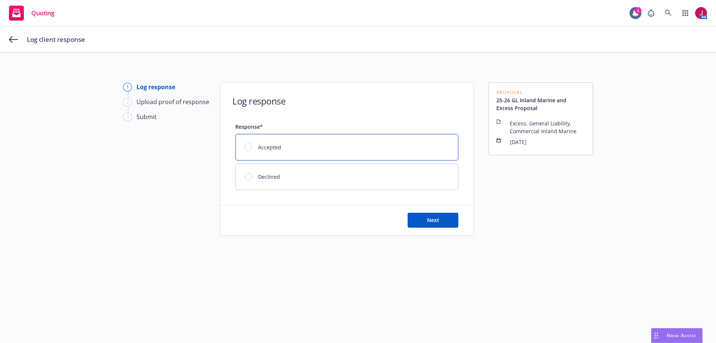
click at [249, 149] on div at bounding box center [251, 146] width 13 height 7
click at [444, 217] on button "Next" at bounding box center [433, 220] width 51 height 15
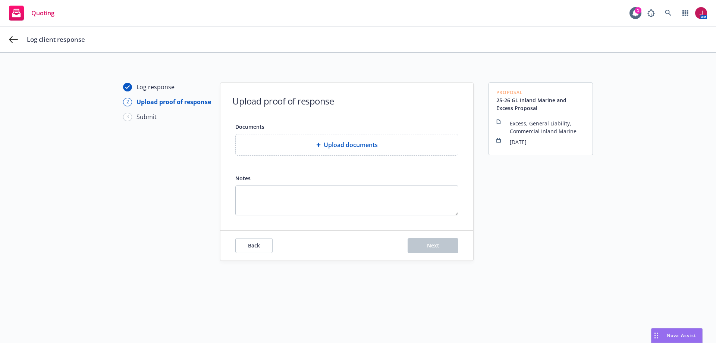
click at [329, 144] on span "Upload documents" at bounding box center [351, 144] width 54 height 9
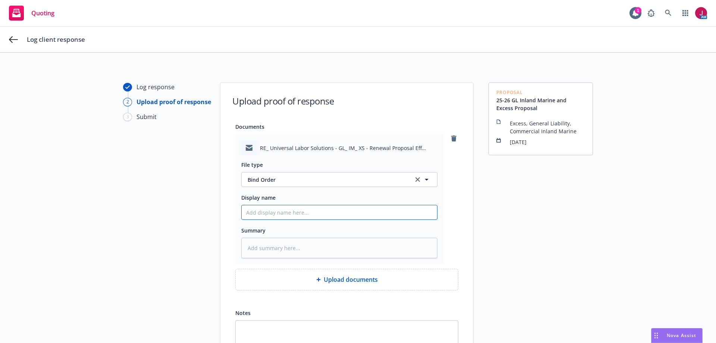
click at [247, 210] on input "Display name" at bounding box center [340, 212] width 196 height 14
type textarea "x"
type input "2"
type textarea "x"
type input "25"
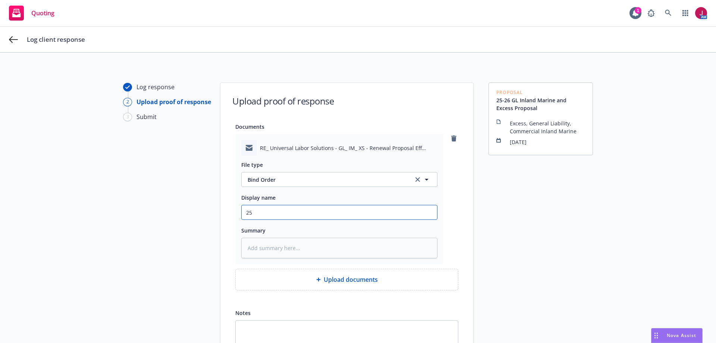
type textarea "x"
type input "25-"
type textarea "x"
type input "25-2"
type textarea "x"
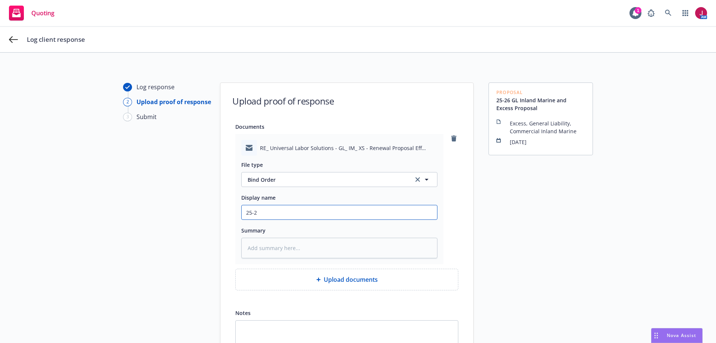
type input "25-26"
type textarea "x"
type input "25-26"
type textarea "x"
type input "25-26 G"
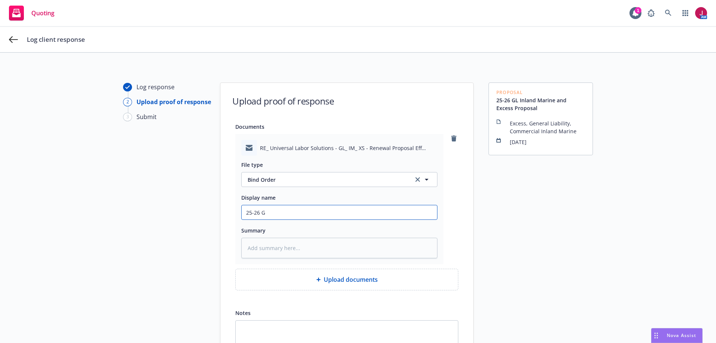
type textarea "x"
type input "25-26 GL"
type textarea "x"
type input "25-26 GL,"
type textarea "x"
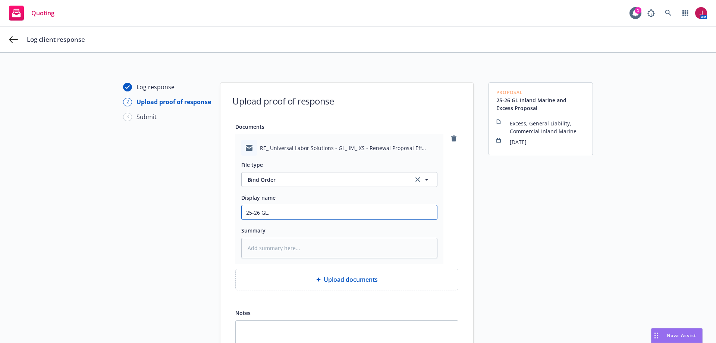
type input "25-26 GL,"
type textarea "x"
type input "25-26 GL, I"
type textarea "x"
type input "25-26 GL, IM"
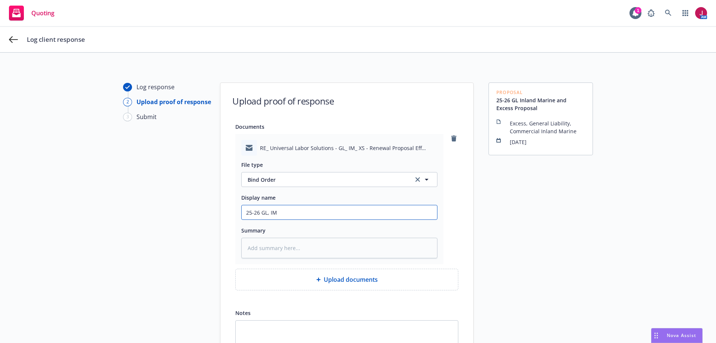
type textarea "x"
type input "25-26 GL, IM,"
type textarea "x"
type input "25-26 GL, IM,"
type textarea "x"
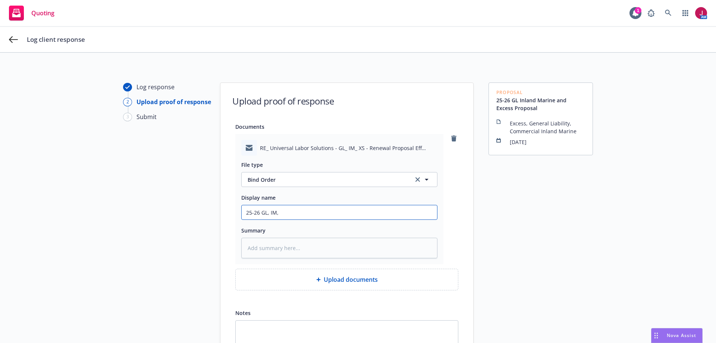
type input "25-26 GL, IM, X"
type textarea "x"
type input "25-26 GL, IM, XS"
type textarea "x"
type input "25-26 GL, IM, XS"
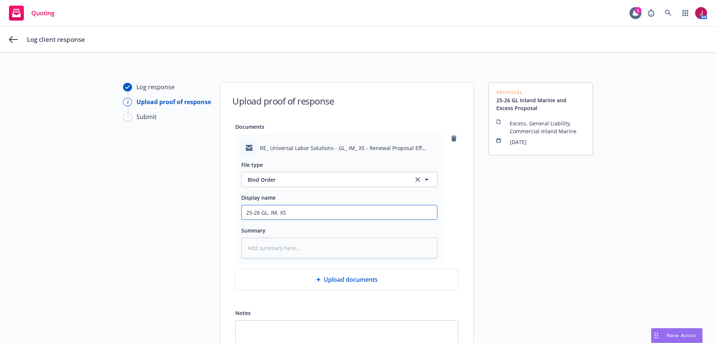
type textarea "x"
type input "25-26 GL, IM, XS -"
type textarea "x"
type input "25-26 GL, IM, XS -"
type textarea "x"
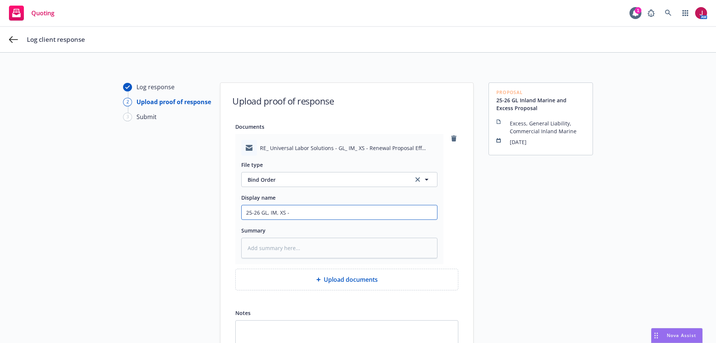
type input "25-26 GL, IM, XS - R"
type textarea "x"
type input "25-26 GL, IM, XS - Re"
type textarea "x"
type input "25-26 GL, IM, XS - Req"
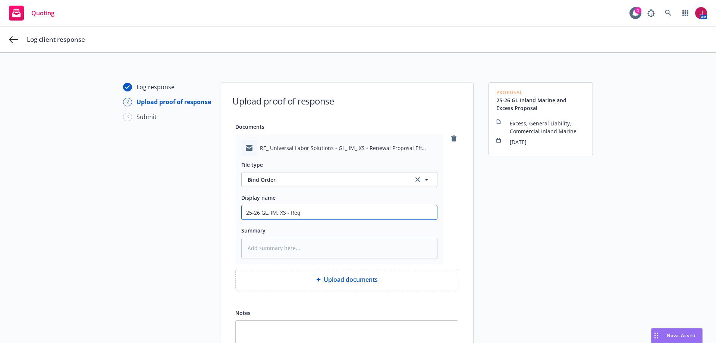
type textarea "x"
type input "25-26 GL, IM, XS - Requ"
type textarea "x"
type input "25-26 GL, IM, XS - Reque"
type textarea "x"
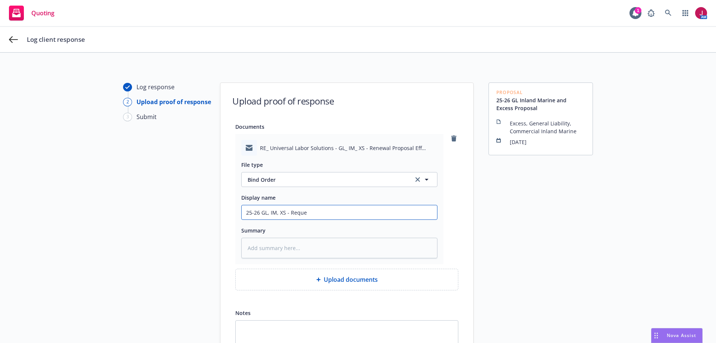
type input "25-26 GL, IM, XS - Reques"
type textarea "x"
type input "25-26 GL, IM, XS - Request"
type textarea "x"
type input "25-26 GL, IM, XS - Request"
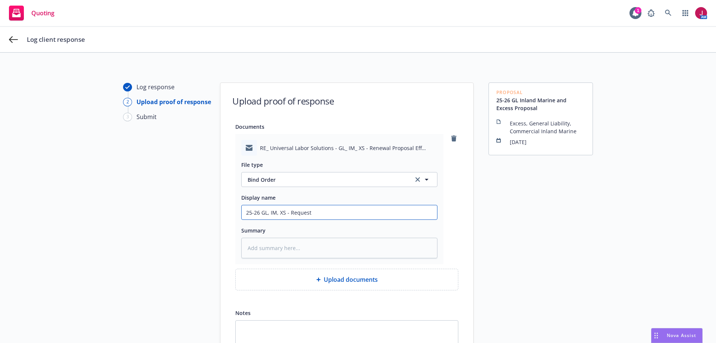
type textarea "x"
type input "25-26 GL, IM, XS - Request t"
type textarea "x"
type input "25-26 GL, IM, XS - Request to"
type textarea "x"
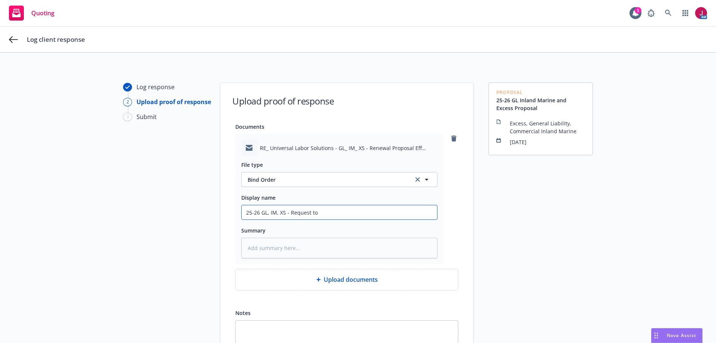
type input "25-26 GL, IM, XS - Request to"
type textarea "x"
type input "25-26 GL, IM, XS - Request to b"
type textarea "x"
type input "25-26 GL, IM, XS - Request to bi"
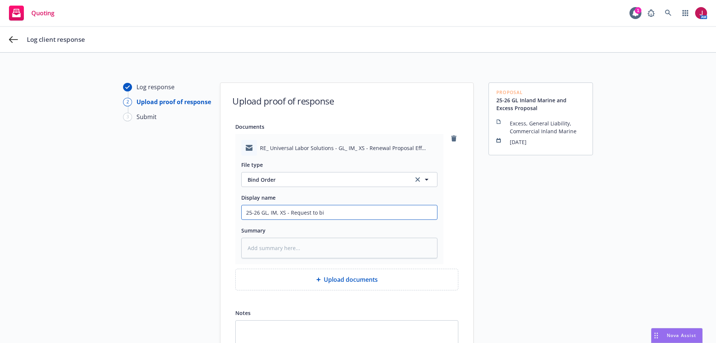
type textarea "x"
type input "25-26 GL, IM, XS - Request to bind"
type textarea "x"
type input "25-26 GL, IM, XS - Request to bind"
type textarea "x"
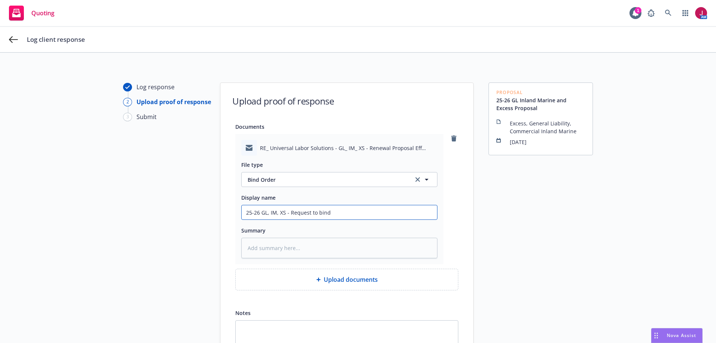
type input "25-26 GL, IM, XS - Request to bind f"
type textarea "x"
type input "25-26 GL, IM, XS - Request to bind fr"
type textarea "x"
type input "25-26 GL, IM, XS - Request to bind fro"
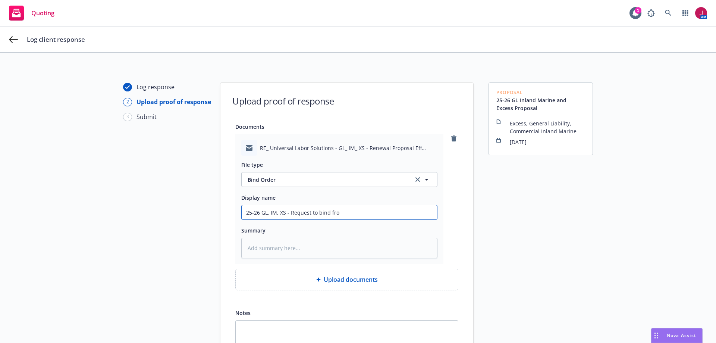
type textarea "x"
type input "25-26 GL, IM, XS - Request to bind from"
type textarea "x"
type input "25-26 GL, IM, XS - Request to bind from"
type textarea "x"
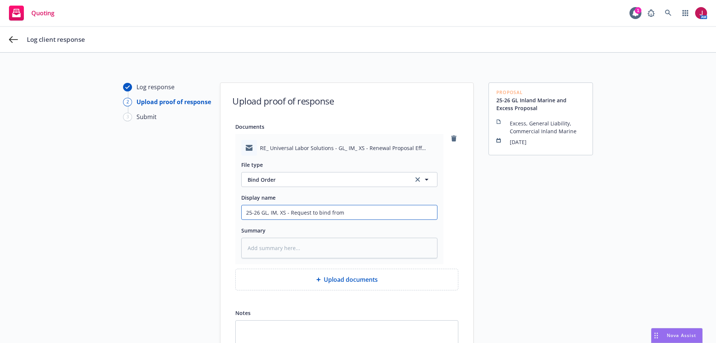
type input "25-26 GL, IM, XS - Request to bind from M"
type textarea "x"
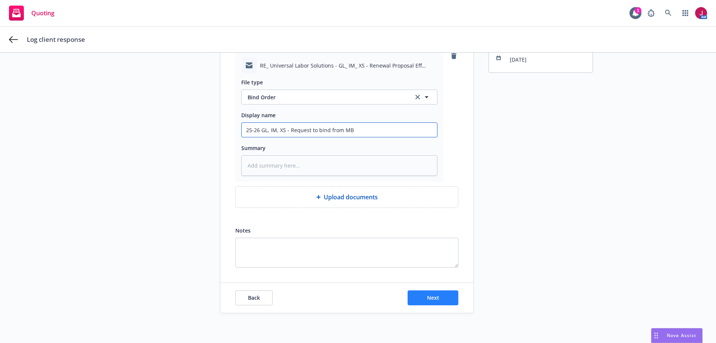
type input "25-26 GL, IM, XS - Request to bind from MB"
click at [444, 297] on button "Next" at bounding box center [433, 297] width 51 height 15
type textarea "x"
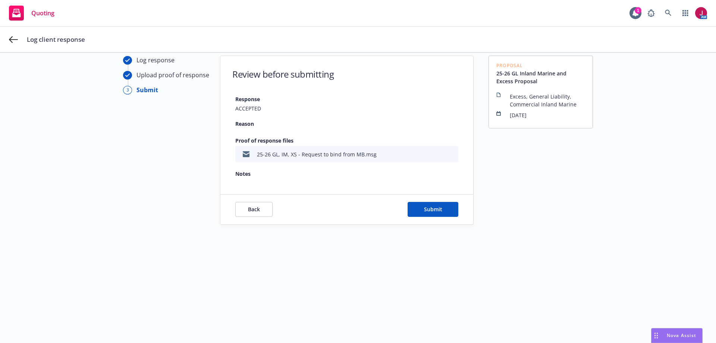
click at [426, 221] on div "Back Submit" at bounding box center [347, 209] width 253 height 30
click at [430, 212] on span "Submit" at bounding box center [433, 209] width 18 height 7
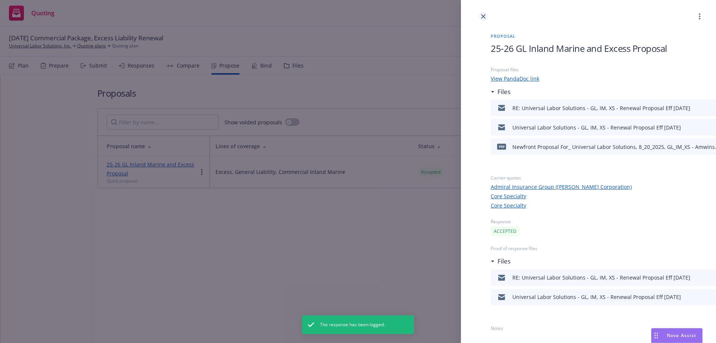
click at [485, 18] on icon "close" at bounding box center [483, 16] width 4 height 4
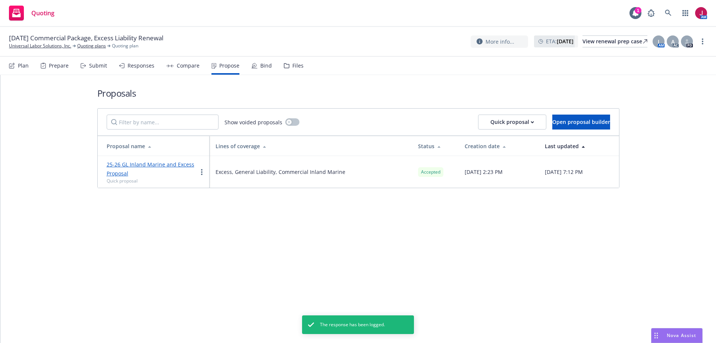
click at [137, 70] on div "Responses" at bounding box center [136, 66] width 35 height 18
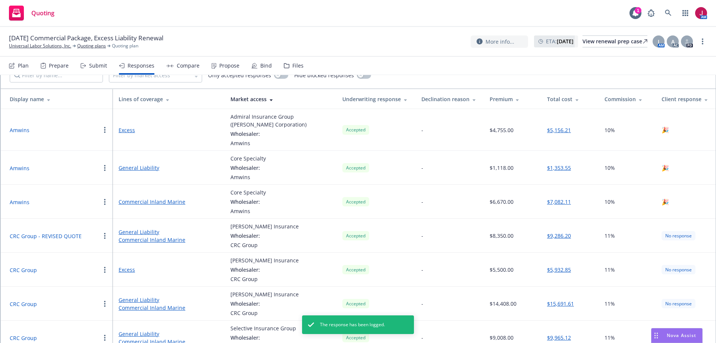
scroll to position [62, 0]
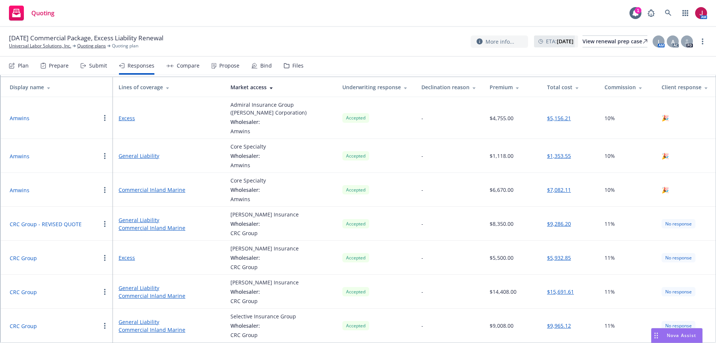
click at [105, 191] on circle "button" at bounding box center [104, 191] width 1 height 1
click at [22, 188] on button "Amwins" at bounding box center [20, 190] width 20 height 8
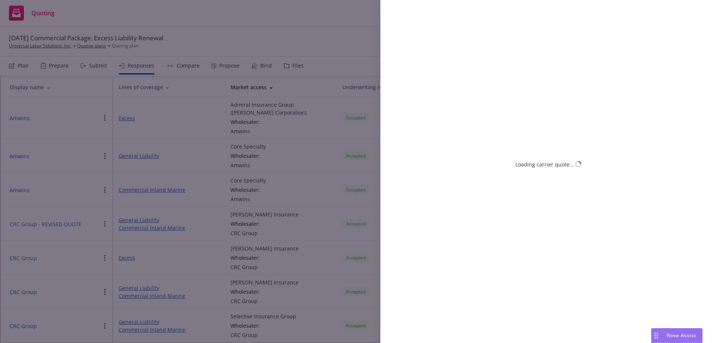
select select "CA"
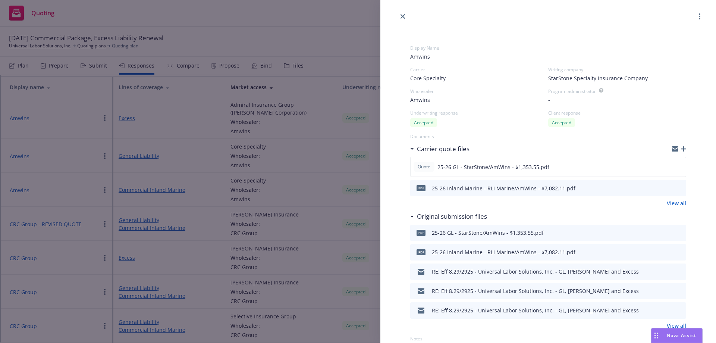
click at [664, 187] on icon "download file" at bounding box center [667, 187] width 6 height 6
click at [403, 17] on icon "close" at bounding box center [403, 16] width 4 height 4
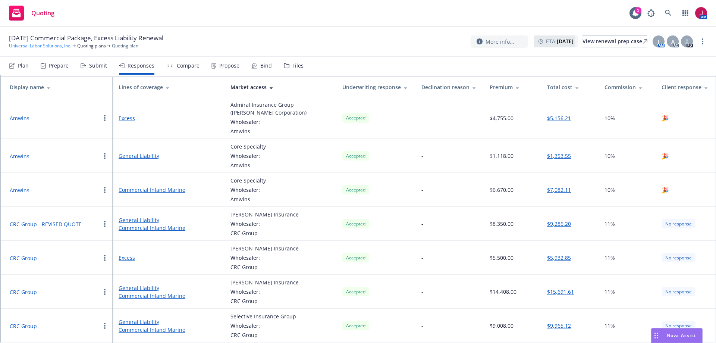
click at [41, 46] on link "Universal Labor Solutions, Inc." at bounding box center [40, 46] width 62 height 7
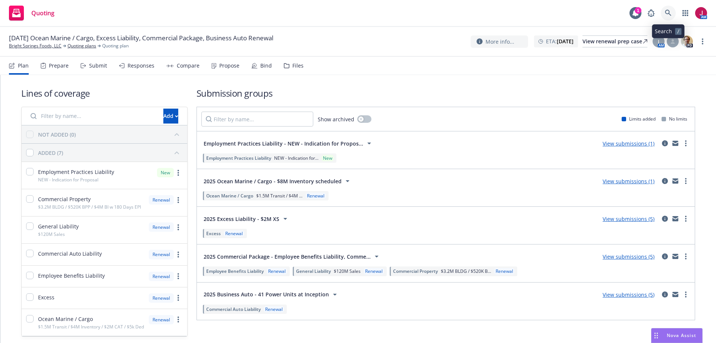
click at [670, 15] on icon at bounding box center [668, 13] width 6 height 6
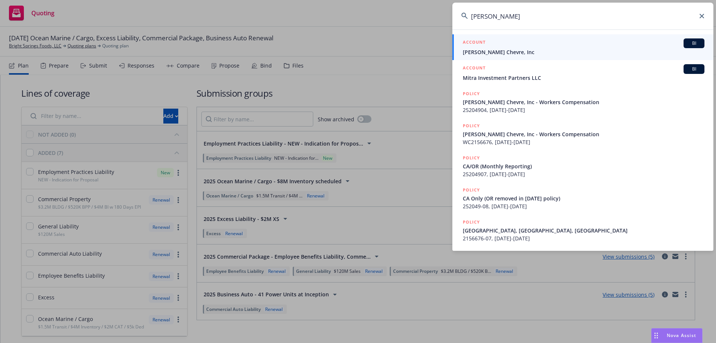
type input "laura chenel chevre"
click at [607, 42] on div "ACCOUNT BI" at bounding box center [584, 43] width 242 height 10
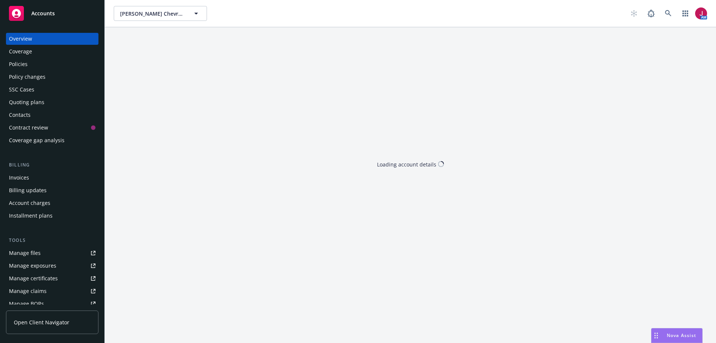
click at [56, 103] on div "Quoting plans" at bounding box center [52, 102] width 87 height 12
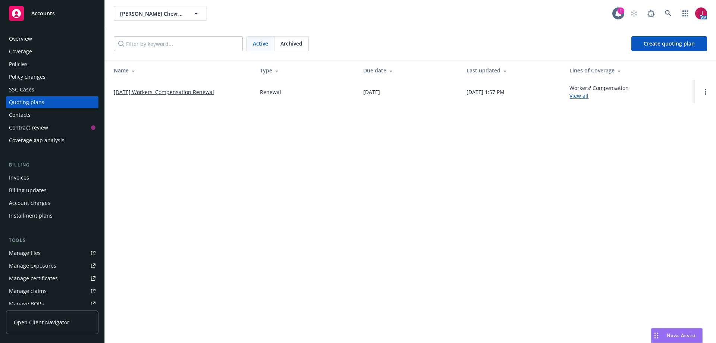
click at [153, 95] on link "[DATE] Workers' Compensation Renewal" at bounding box center [164, 92] width 100 height 8
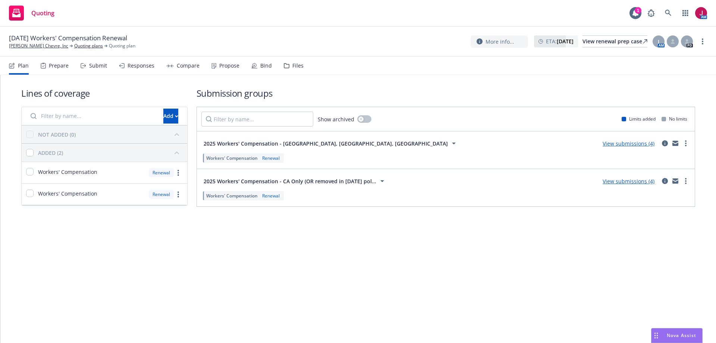
click at [146, 68] on div "Responses" at bounding box center [141, 66] width 27 height 6
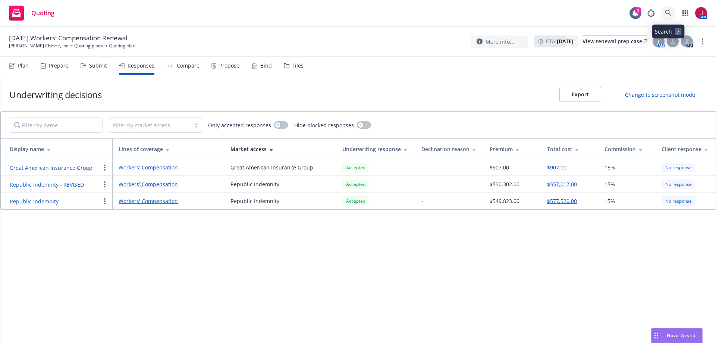
click at [667, 13] on icon at bounding box center [668, 13] width 7 height 7
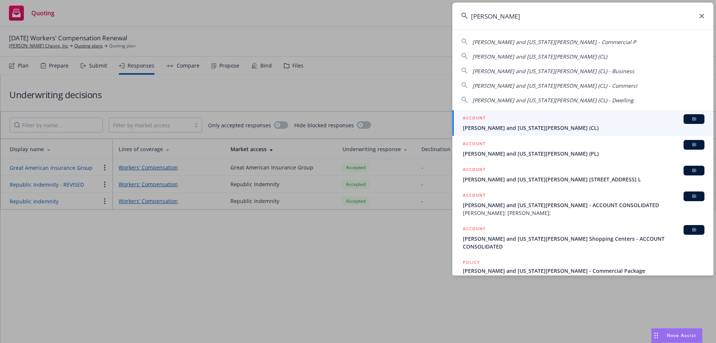
type input "[PERSON_NAME]"
click at [598, 126] on span "[PERSON_NAME] and [US_STATE][PERSON_NAME] (CL)" at bounding box center [584, 128] width 242 height 8
